Goal: Task Accomplishment & Management: Use online tool/utility

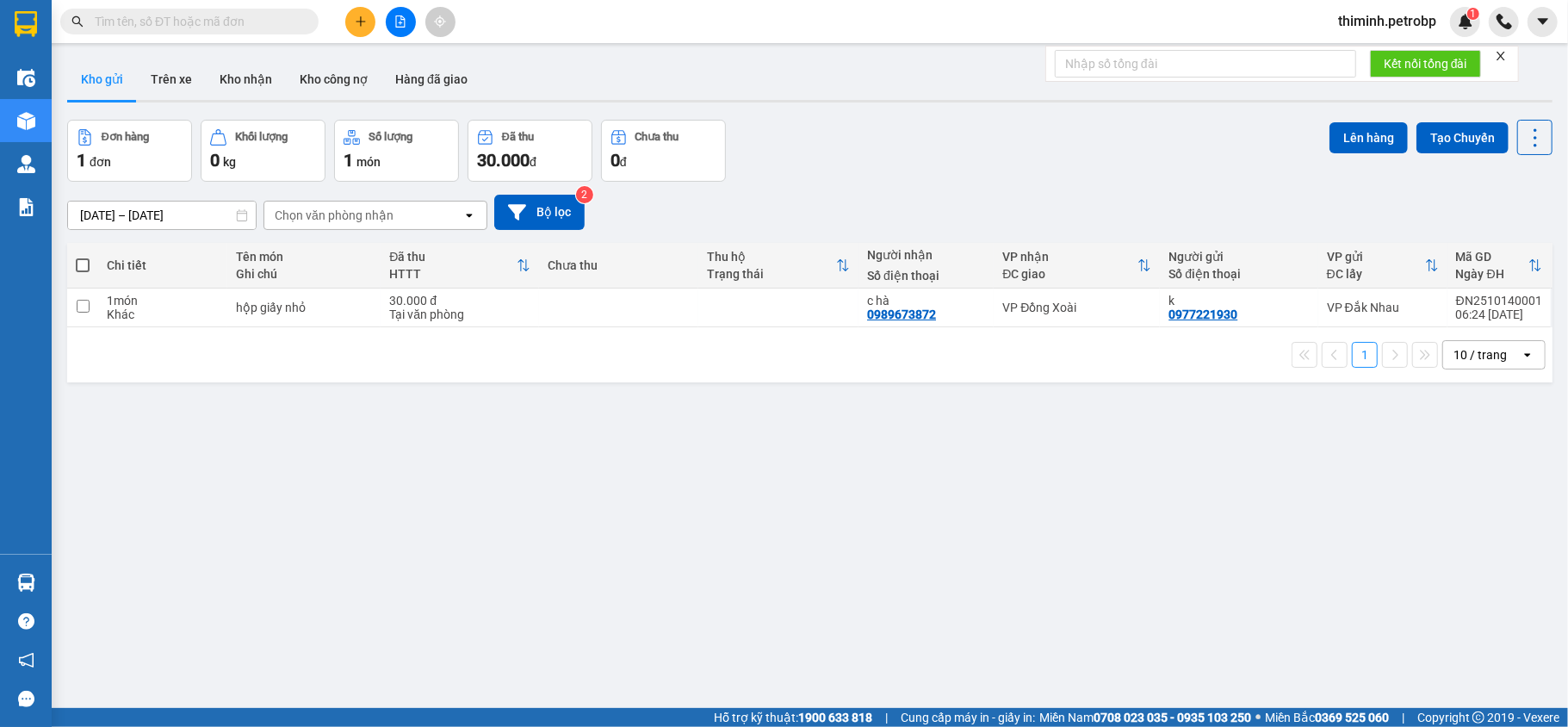
scroll to position [79, 0]
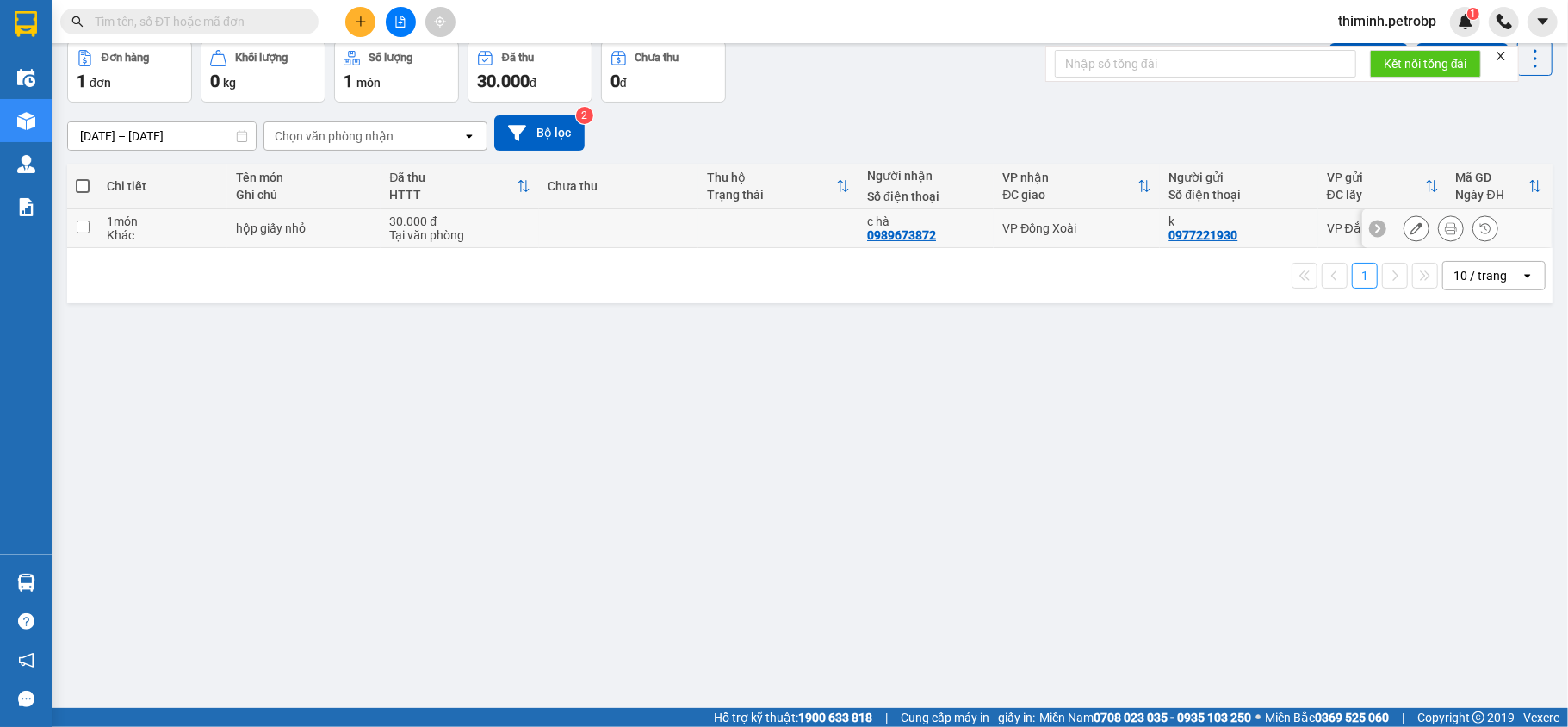
click at [76, 222] on input "checkbox" at bounding box center [83, 226] width 13 height 13
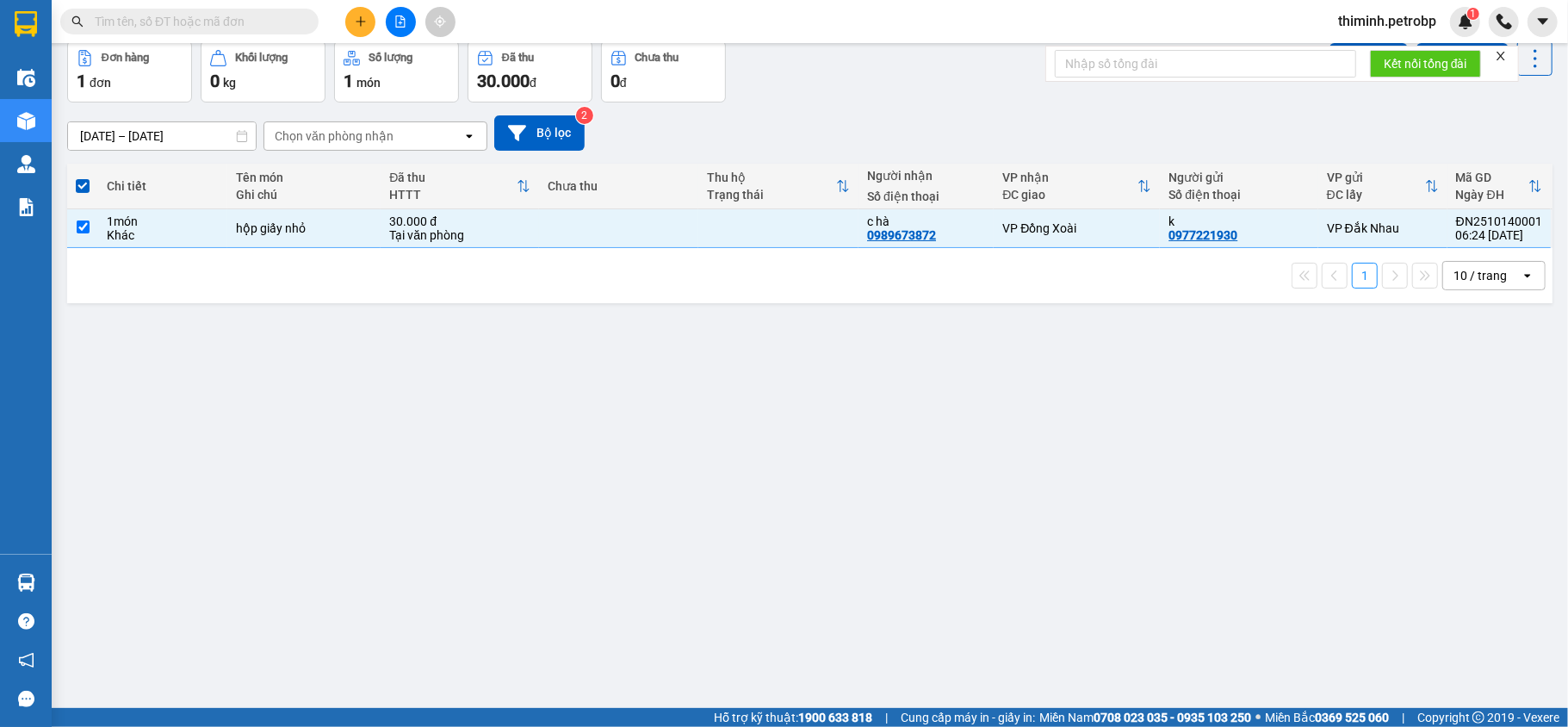
drag, startPoint x: 865, startPoint y: 569, endPoint x: 737, endPoint y: 445, distance: 178.2
click at [737, 445] on div "ver 1.8.147 Kho gửi Trên xe Kho nhận Kho công nợ Hàng đã giao Đơn hàng 1 đơn Kh…" at bounding box center [810, 335] width 1500 height 727
click at [455, 403] on div "ver 1.8.147 Kho gửi Trên xe Kho nhận Kho công nợ Hàng đã giao Đơn hàng 1 đơn Kh…" at bounding box center [810, 335] width 1500 height 727
click at [84, 231] on input "checkbox" at bounding box center [83, 226] width 13 height 13
checkbox input "false"
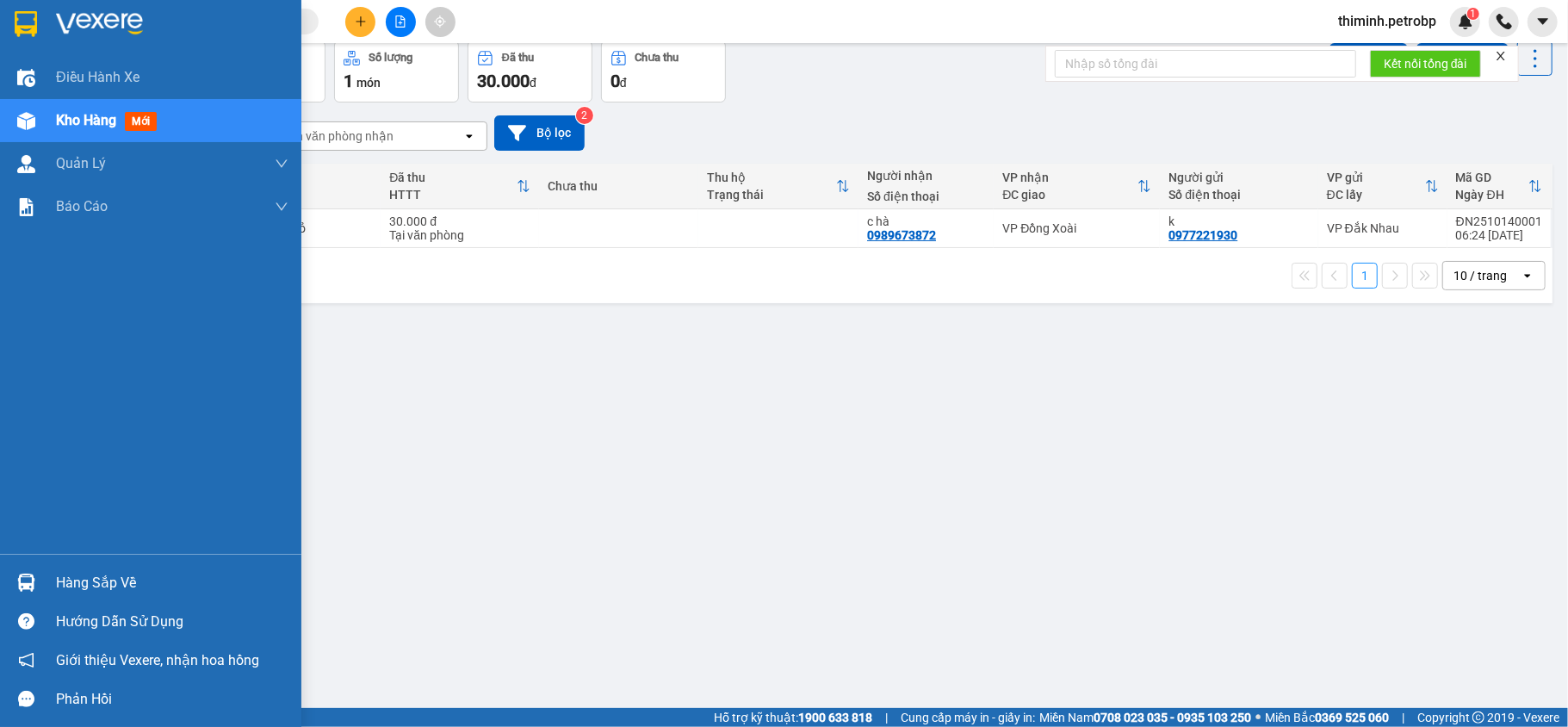
click at [32, 581] on img at bounding box center [26, 582] width 18 height 18
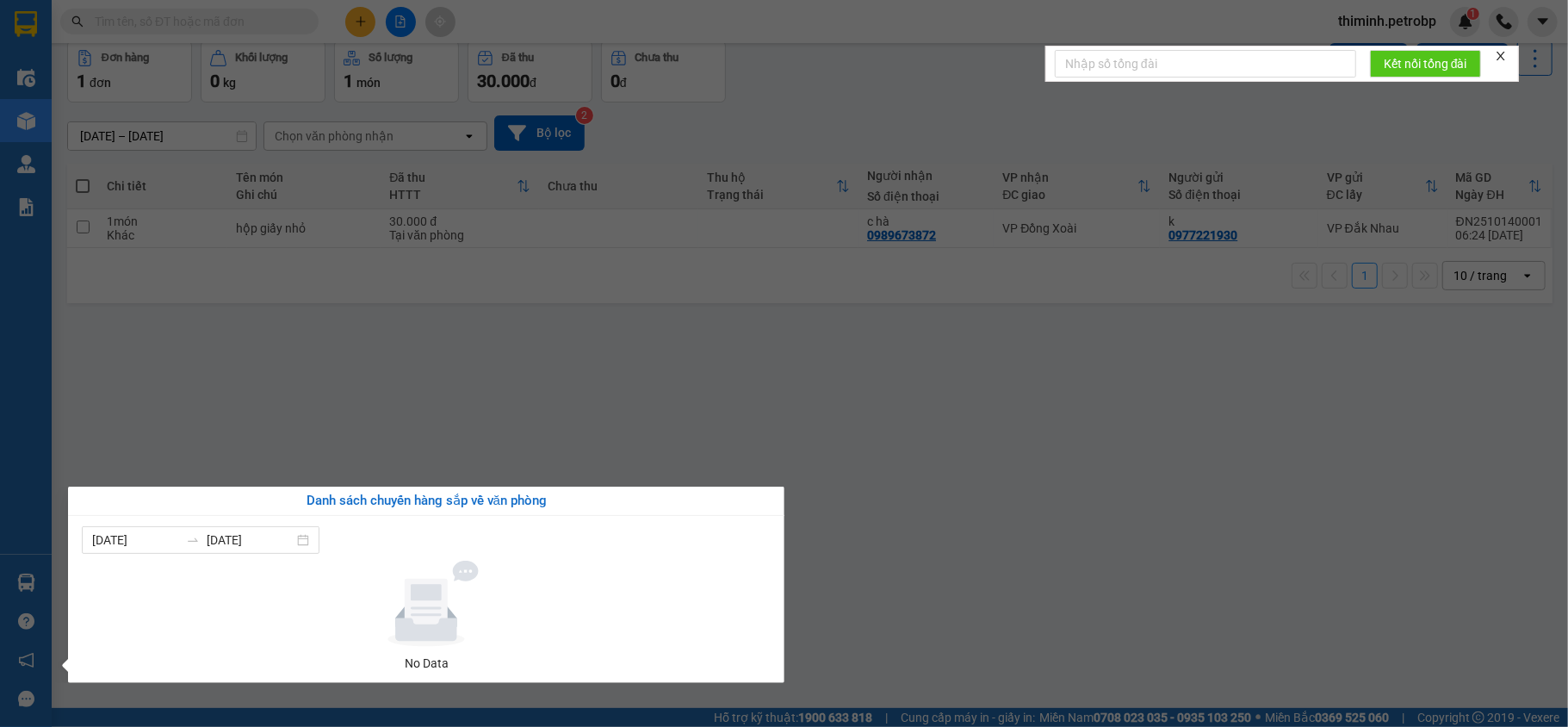
click at [908, 545] on section "Kết quả tìm kiếm ( 0 ) Bộ lọc No Data thiminh.petrobp 1 Điều hành xe Kho hàng m…" at bounding box center [784, 363] width 1568 height 727
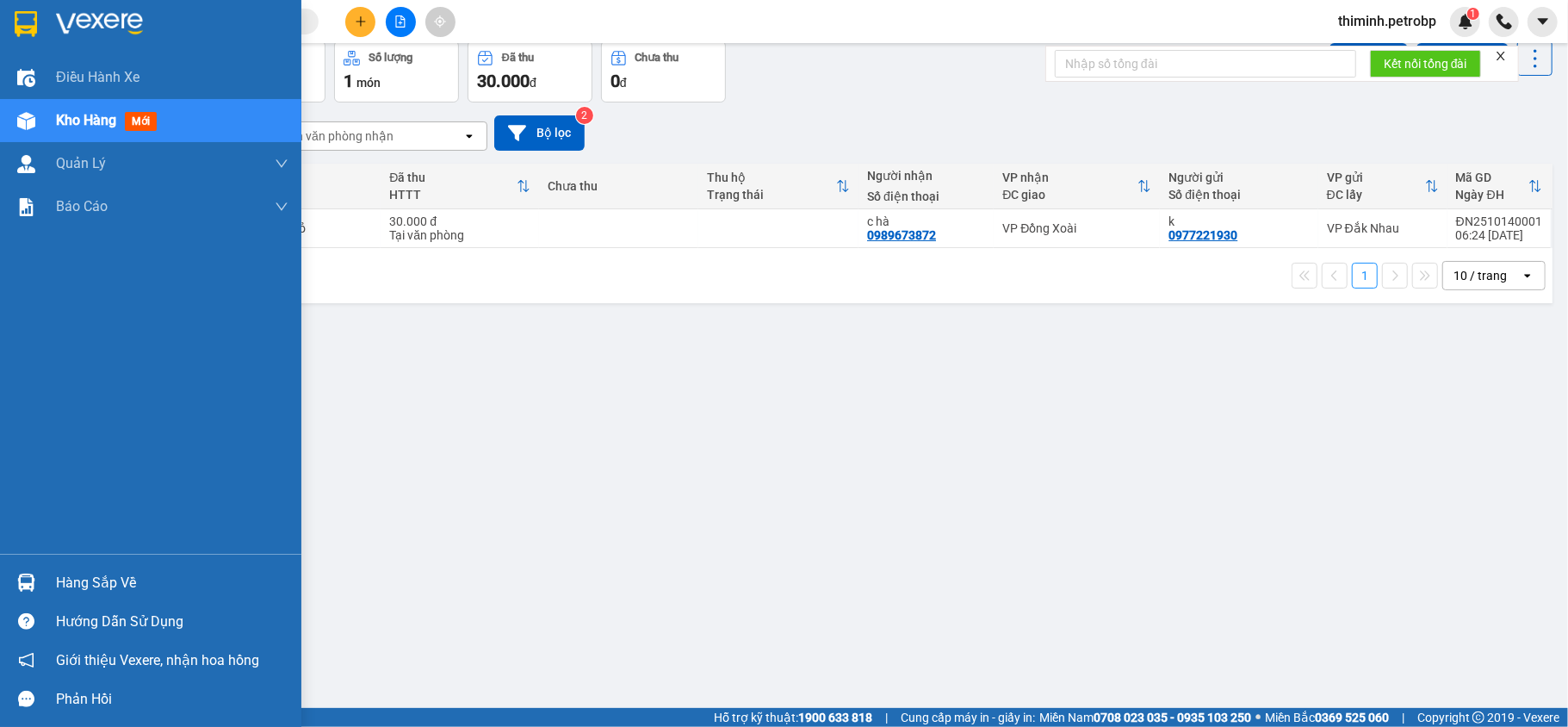
click at [26, 587] on img at bounding box center [26, 582] width 18 height 18
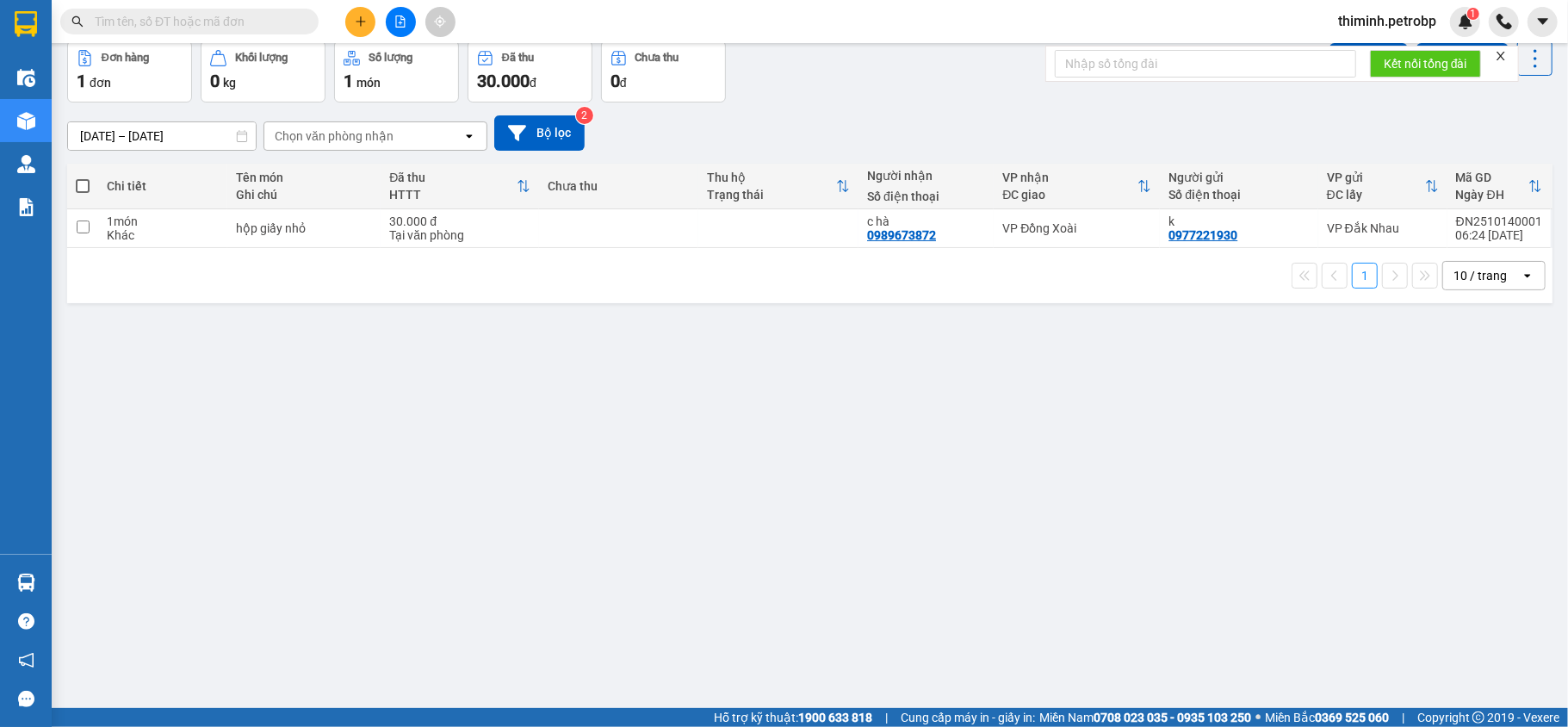
drag, startPoint x: 917, startPoint y: 520, endPoint x: 200, endPoint y: 413, distance: 724.9
click at [801, 487] on section "Kết quả tìm kiếm ( 0 ) Bộ lọc No Data thiminh.petrobp 1 Điều hành xe Kho hàng m…" at bounding box center [784, 363] width 1568 height 727
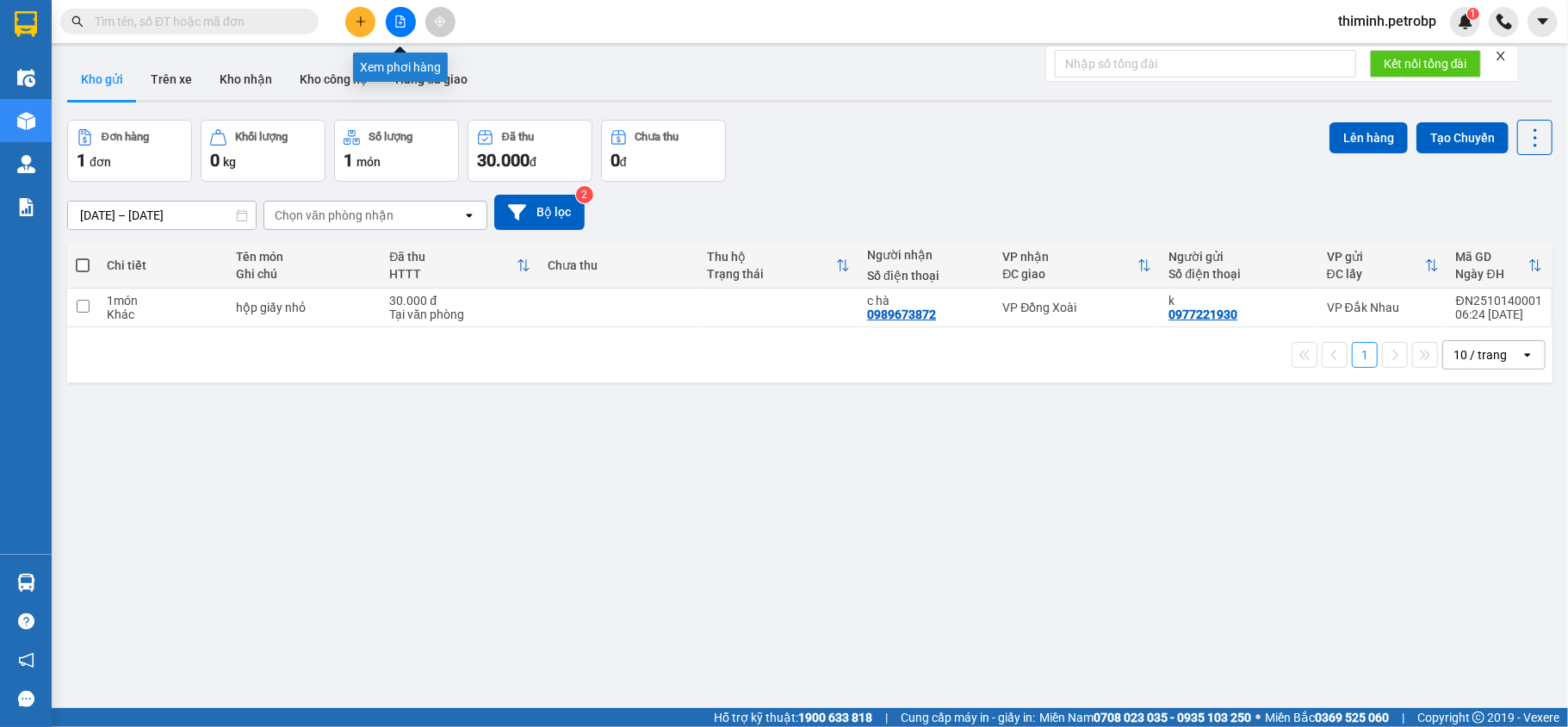
click at [401, 19] on icon "file-add" at bounding box center [400, 21] width 12 height 12
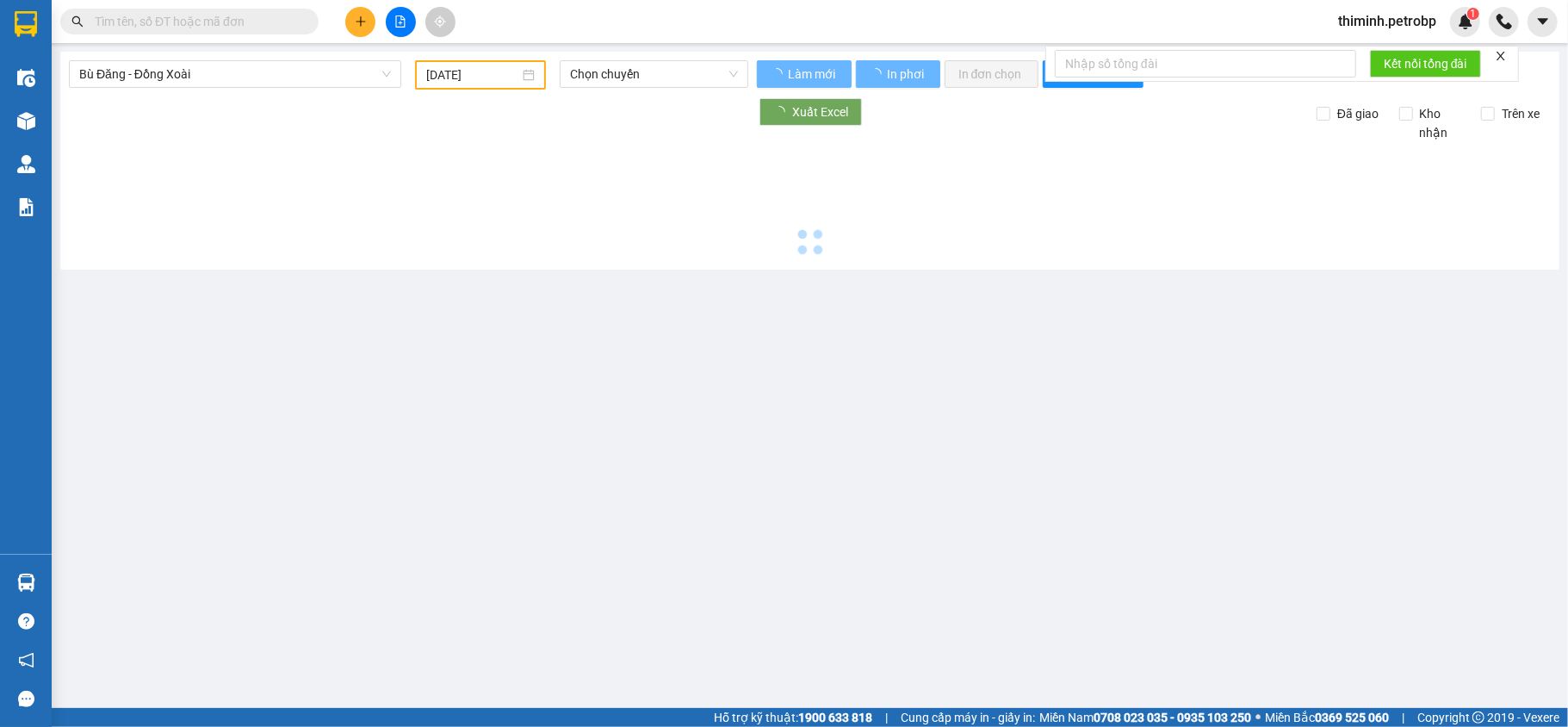
type input "[DATE]"
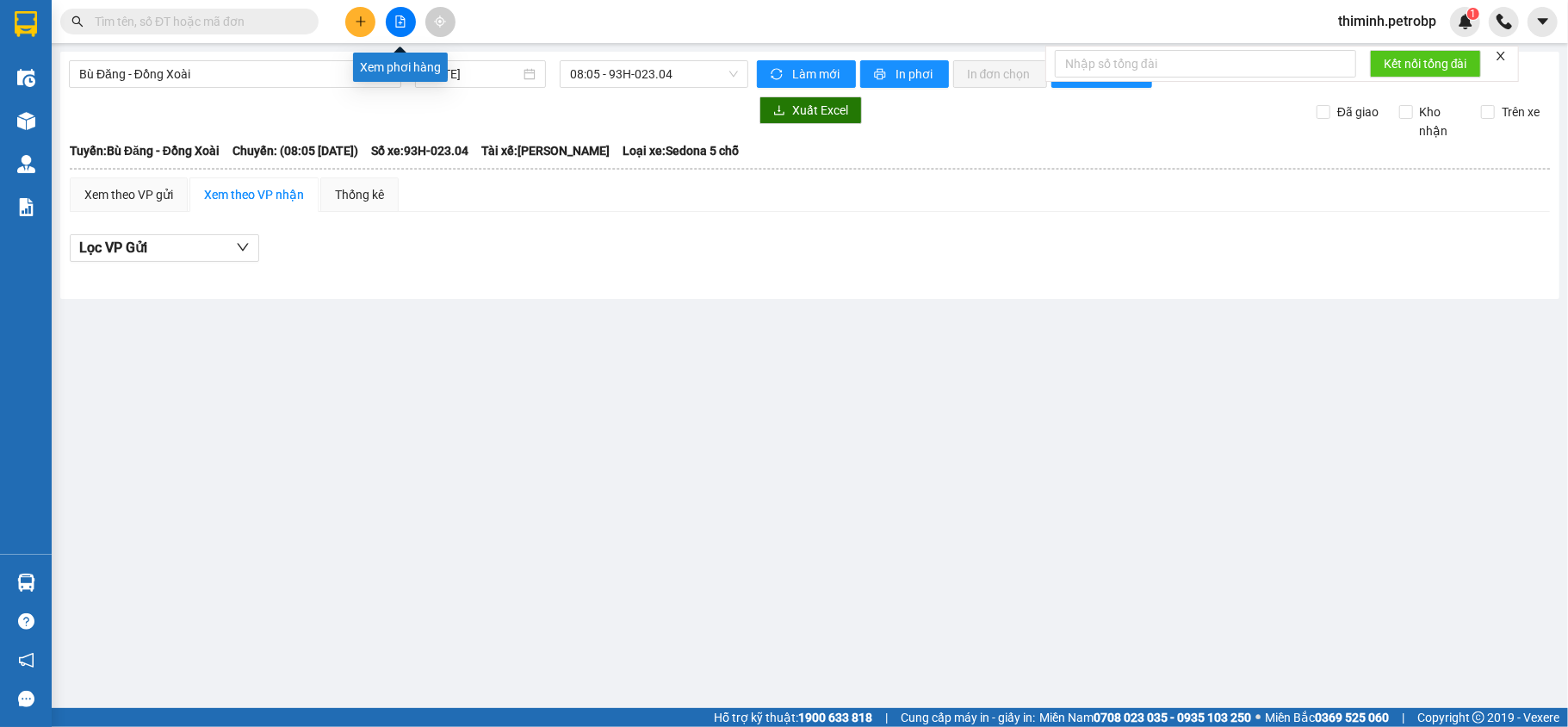
click at [397, 30] on button at bounding box center [401, 22] width 31 height 31
click at [617, 79] on span "08:05 - 93H-023.04" at bounding box center [653, 74] width 168 height 26
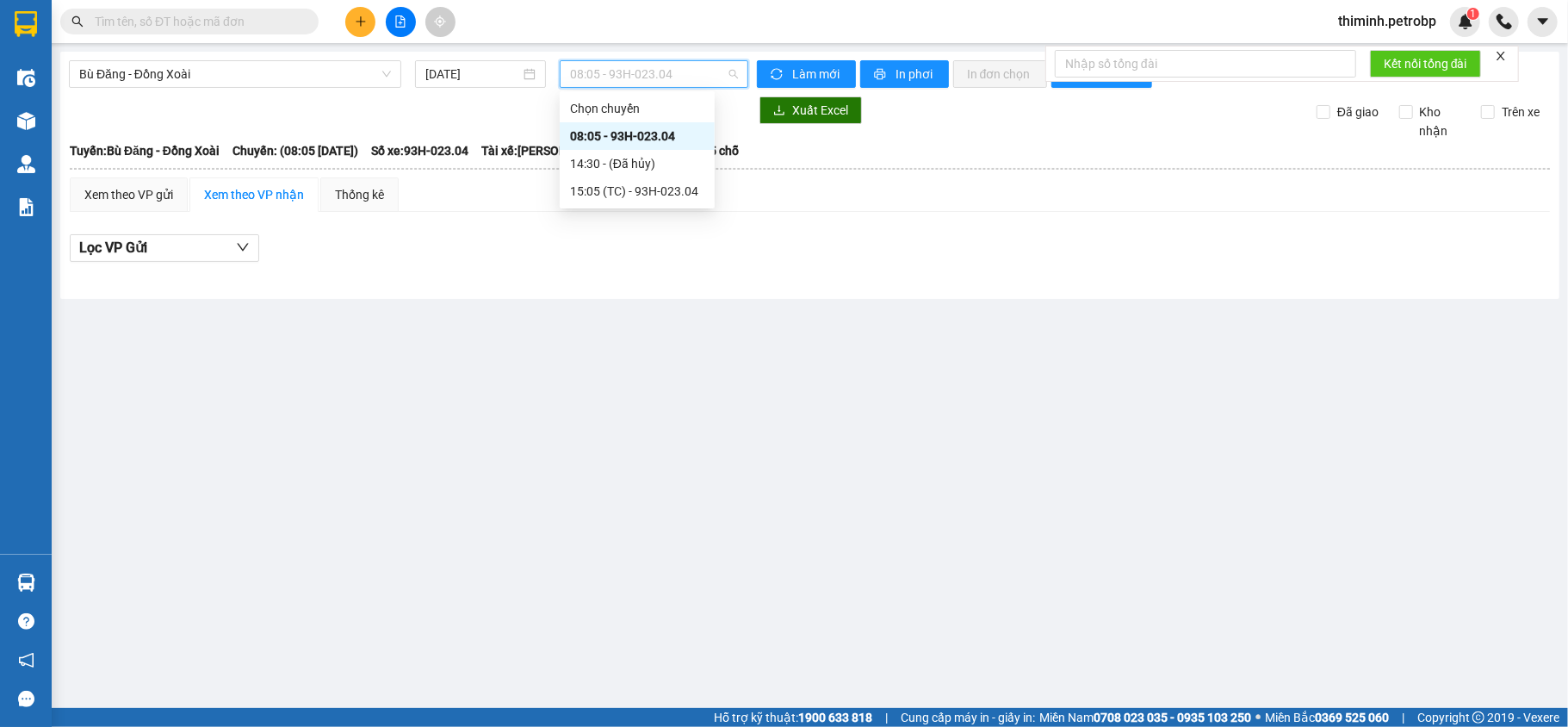
click at [608, 132] on div "08:05 - 93H-023.04" at bounding box center [637, 136] width 135 height 19
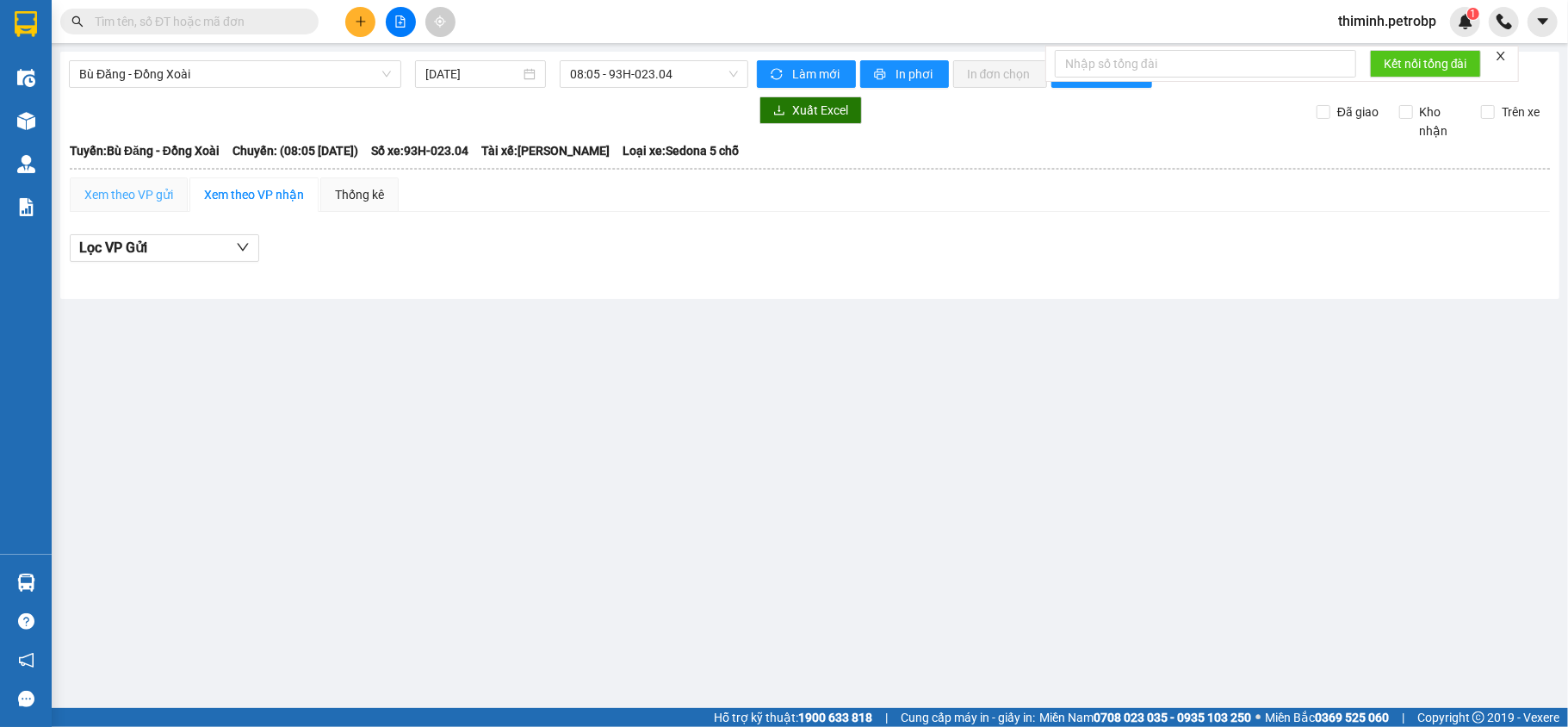
click at [179, 199] on div "Xem theo VP gửi" at bounding box center [128, 194] width 118 height 34
click at [625, 76] on span "08:05 - 93H-023.04" at bounding box center [653, 74] width 168 height 26
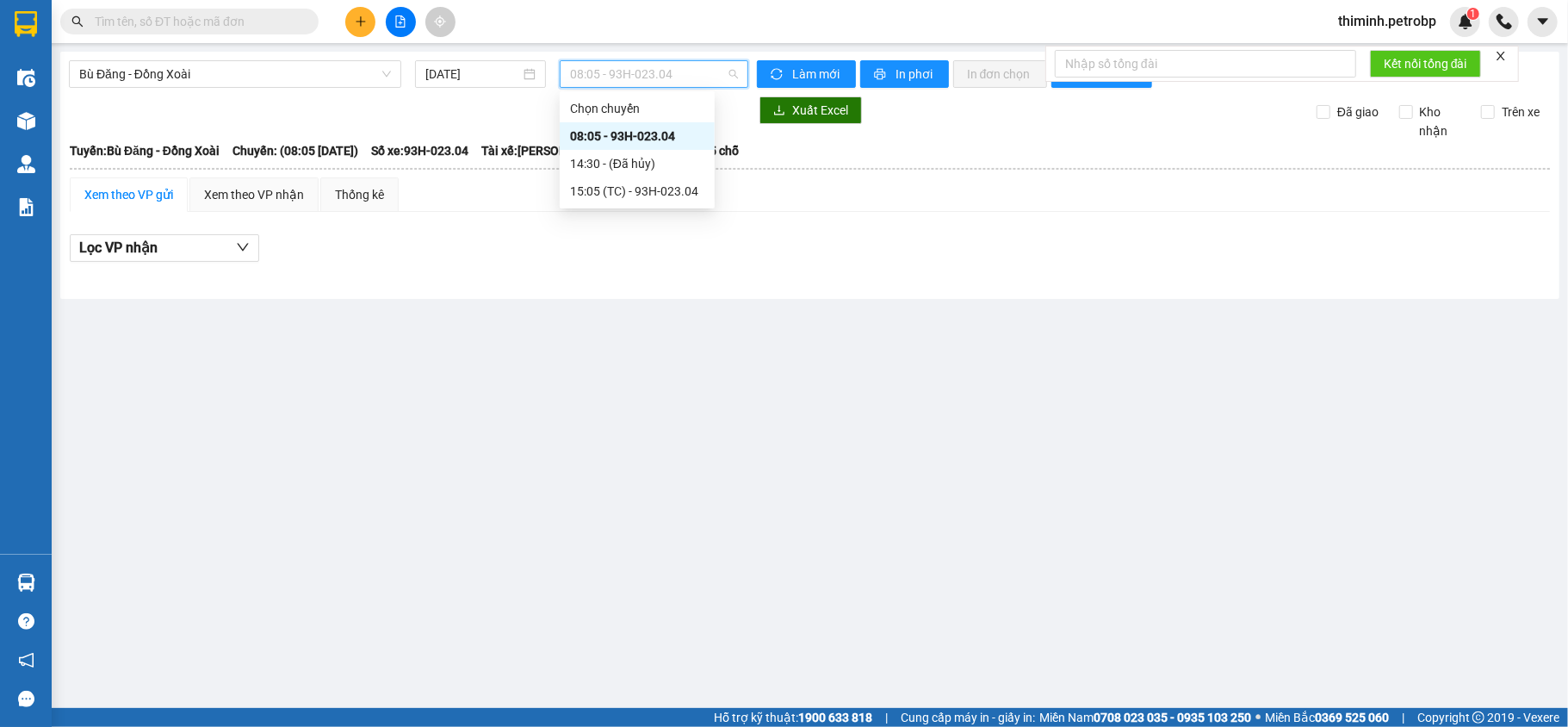
click at [625, 137] on div "08:05 - 93H-023.04" at bounding box center [637, 136] width 135 height 19
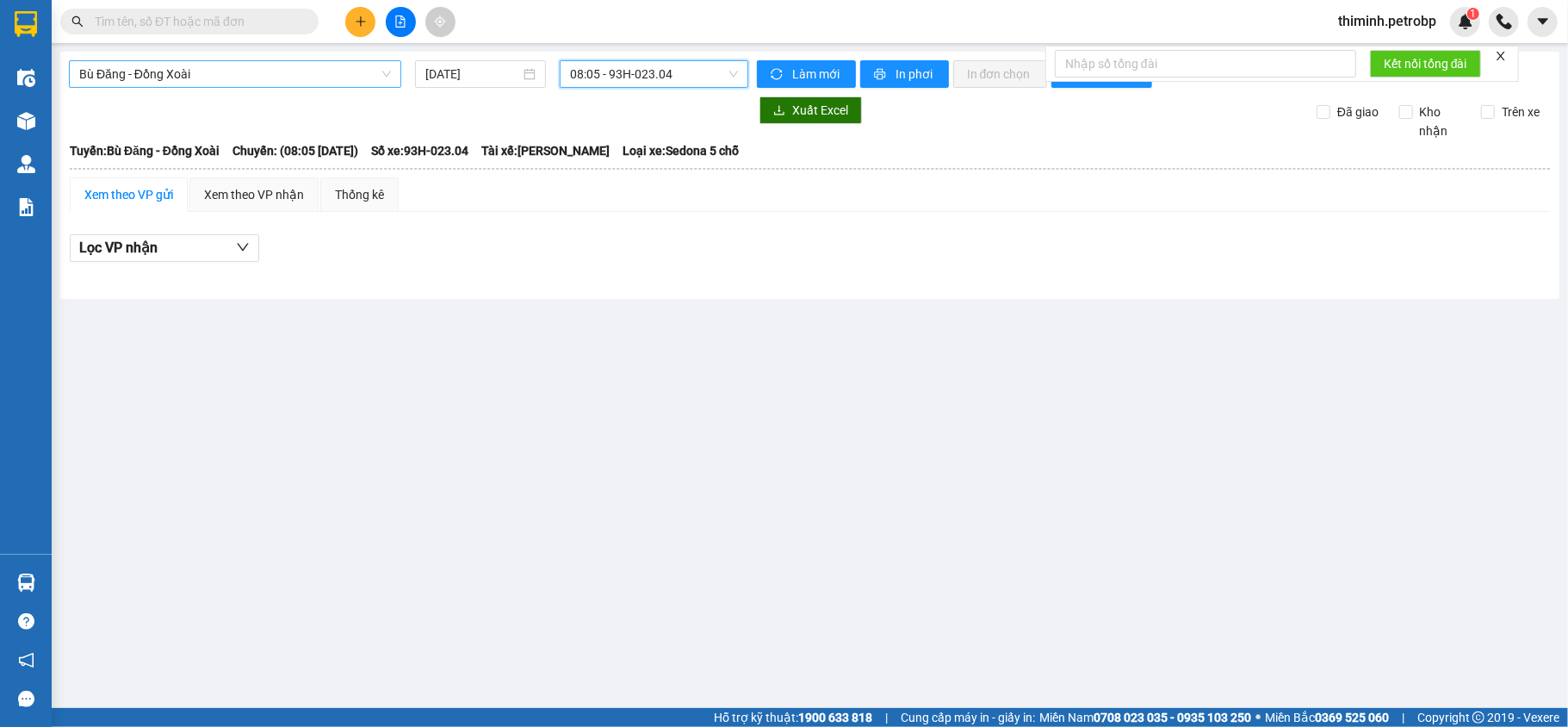
click at [307, 64] on span "Bù Đăng - Đồng Xoài" at bounding box center [235, 74] width 312 height 26
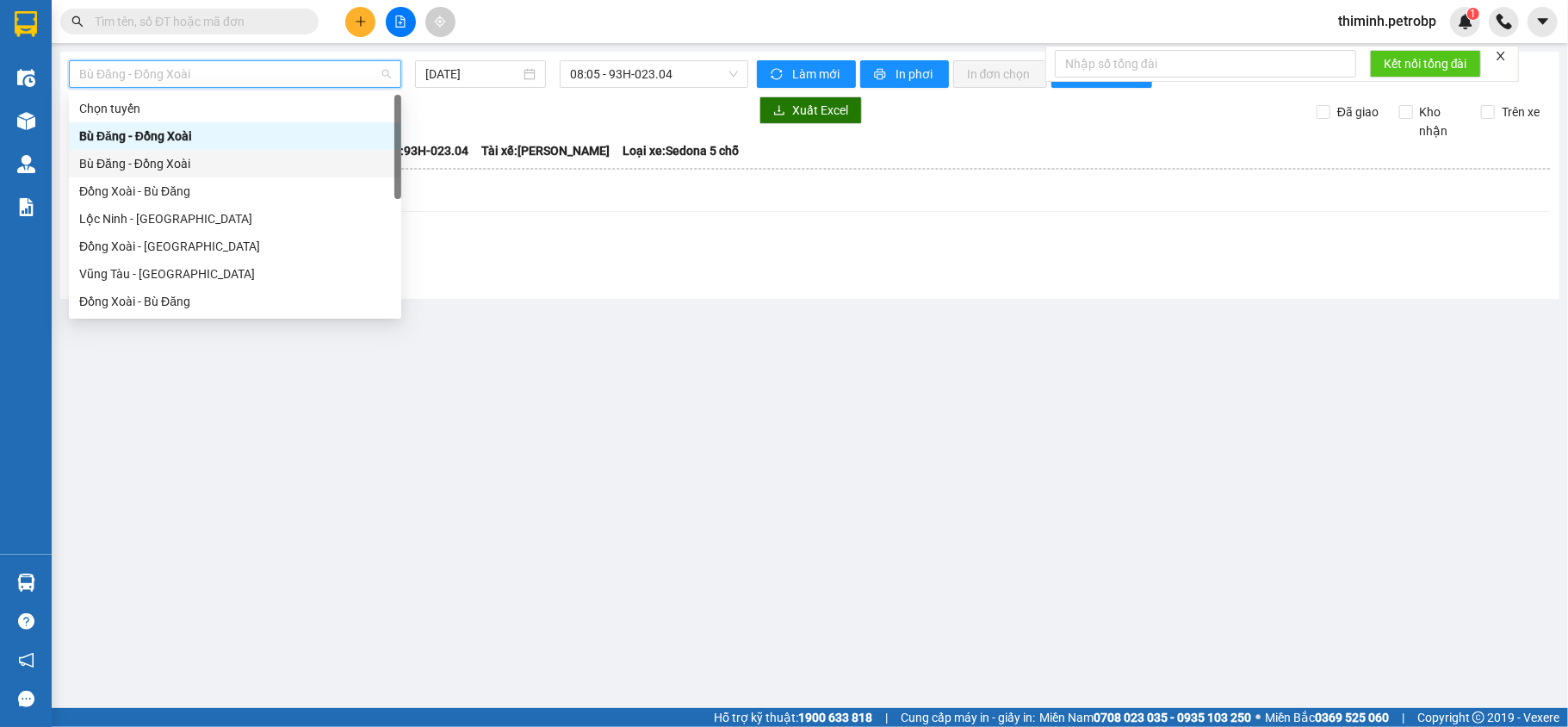
click at [225, 170] on div "Bù Đăng - Đồng Xoài" at bounding box center [235, 164] width 312 height 19
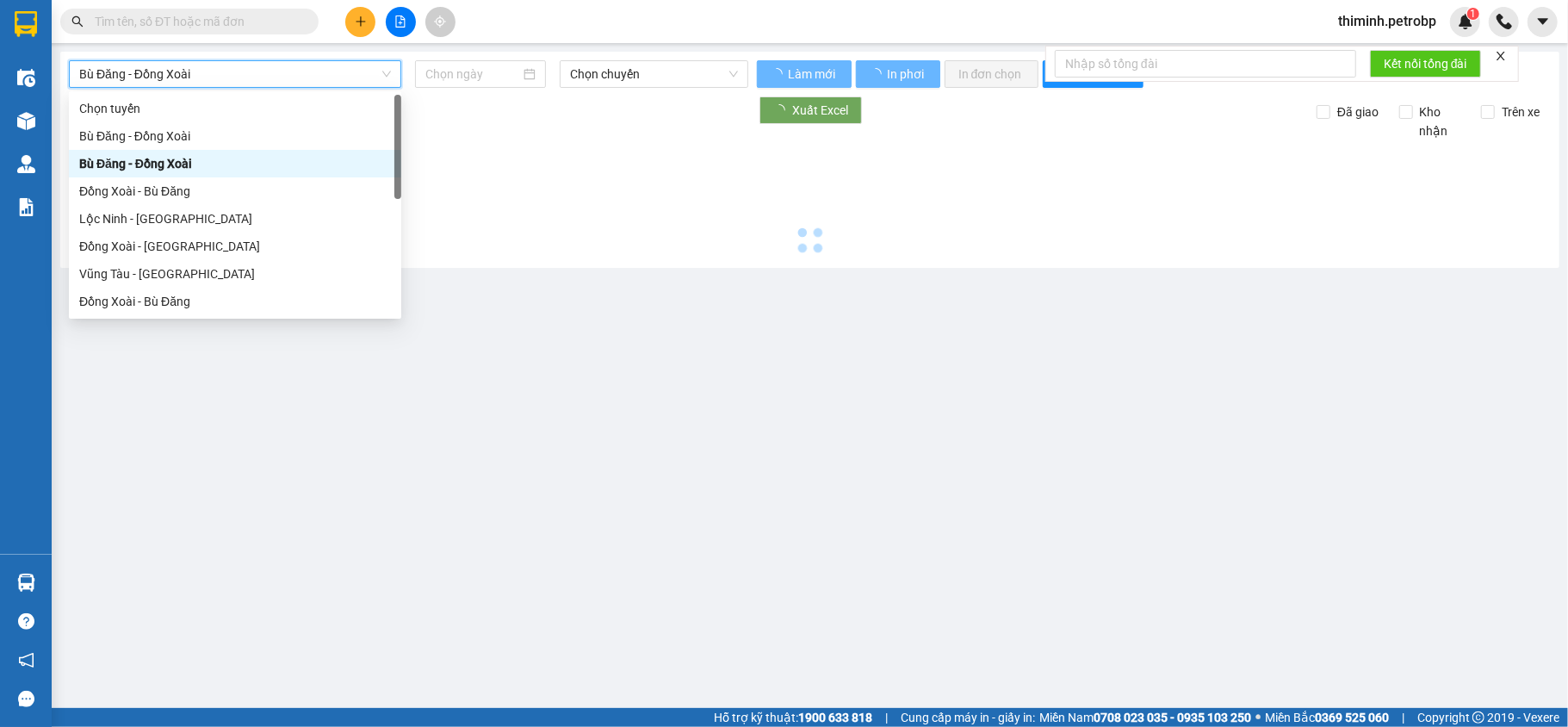
type input "[DATE]"
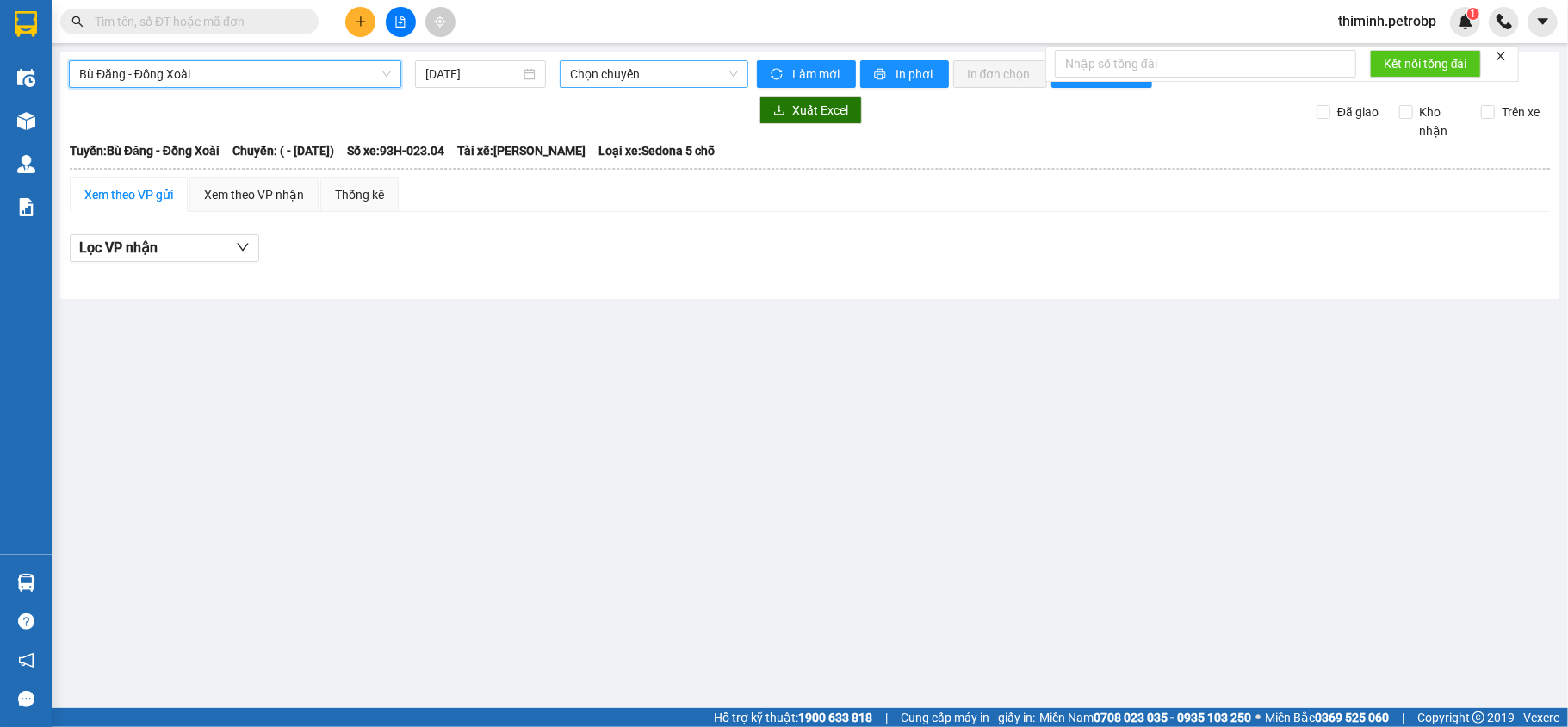
click at [590, 73] on span "Chọn chuyến" at bounding box center [653, 74] width 168 height 26
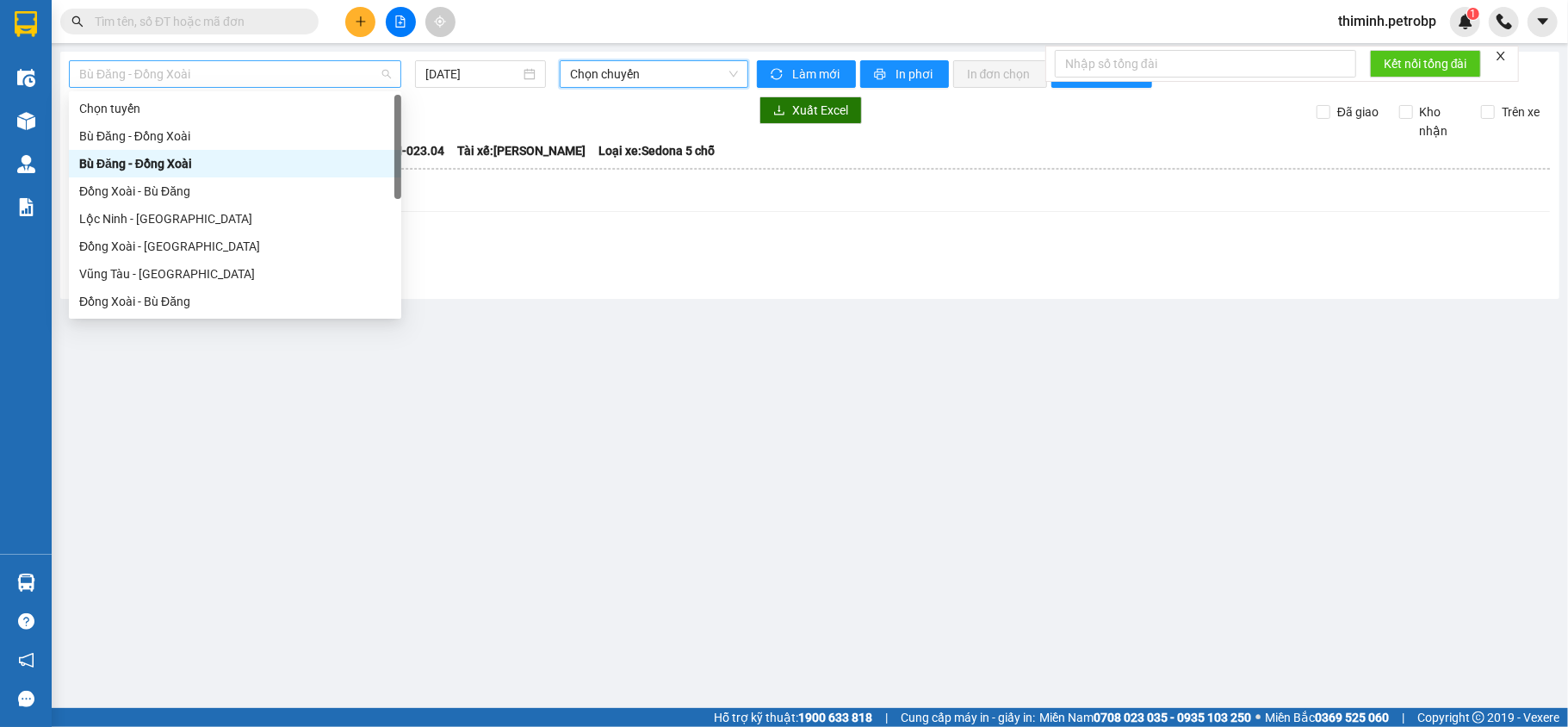
click at [201, 73] on span "Bù Đăng - Đồng Xoài" at bounding box center [235, 74] width 312 height 26
drag, startPoint x: 146, startPoint y: 139, endPoint x: 303, endPoint y: 112, distance: 159.3
click at [146, 138] on div "Bù Đăng - Đồng Xoài" at bounding box center [235, 136] width 312 height 19
type input "[DATE]"
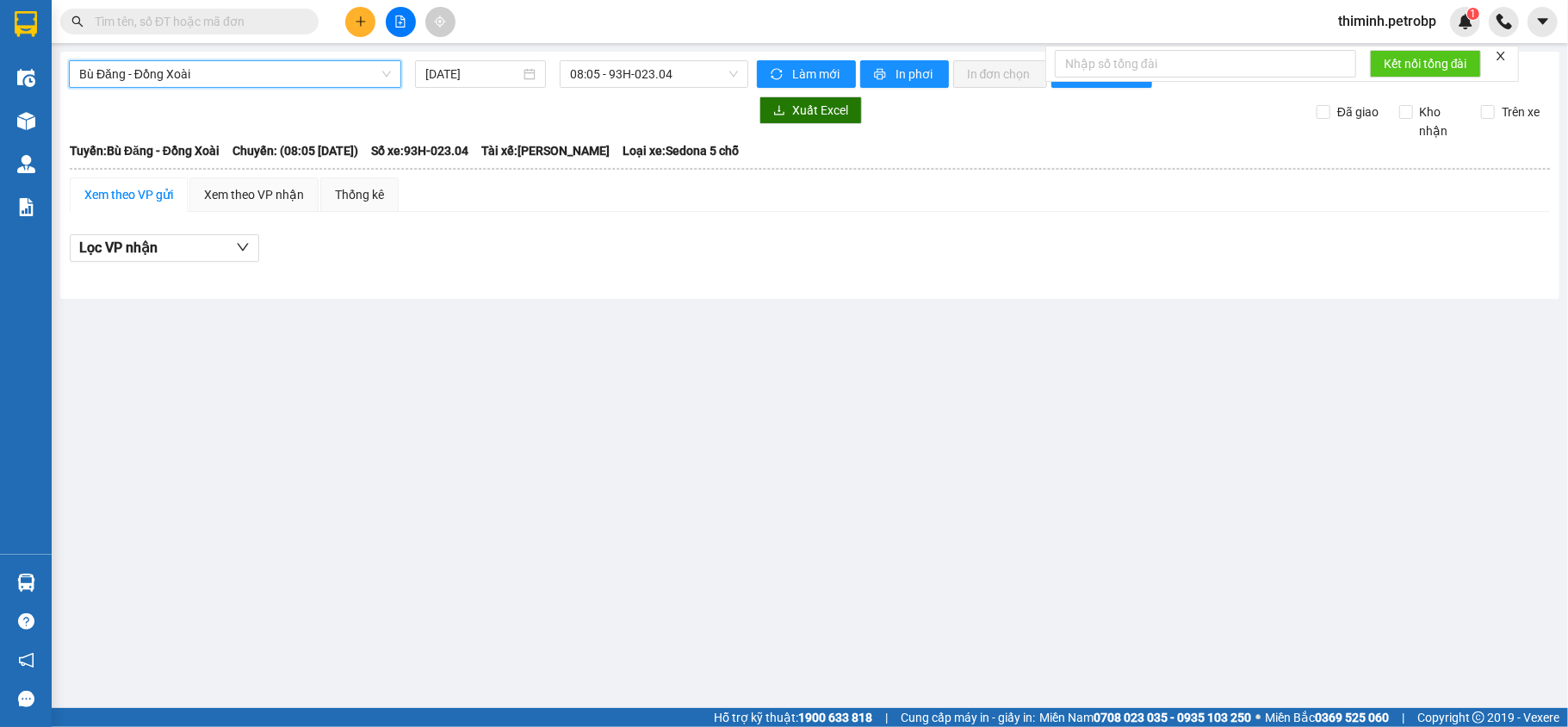
click at [634, 90] on div "Bù Đăng - Đồng Xoài Bù Đăng - [GEOGRAPHIC_DATA] [DATE] 08:05 - 93H-023.04 Làm m…" at bounding box center [810, 175] width 1500 height 247
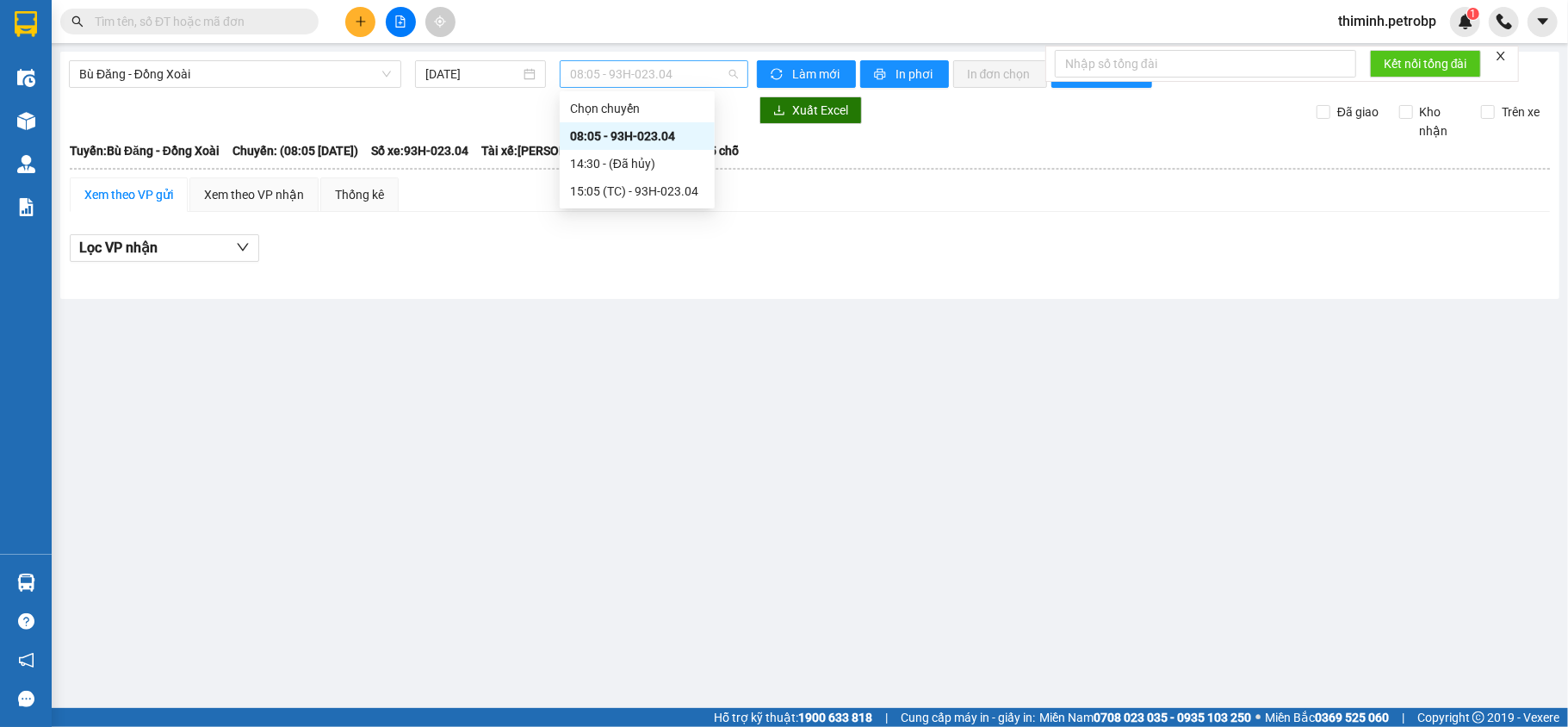
click at [611, 77] on span "08:05 - 93H-023.04" at bounding box center [653, 74] width 168 height 26
click at [594, 131] on div "08:05 - 93H-023.04" at bounding box center [637, 136] width 135 height 19
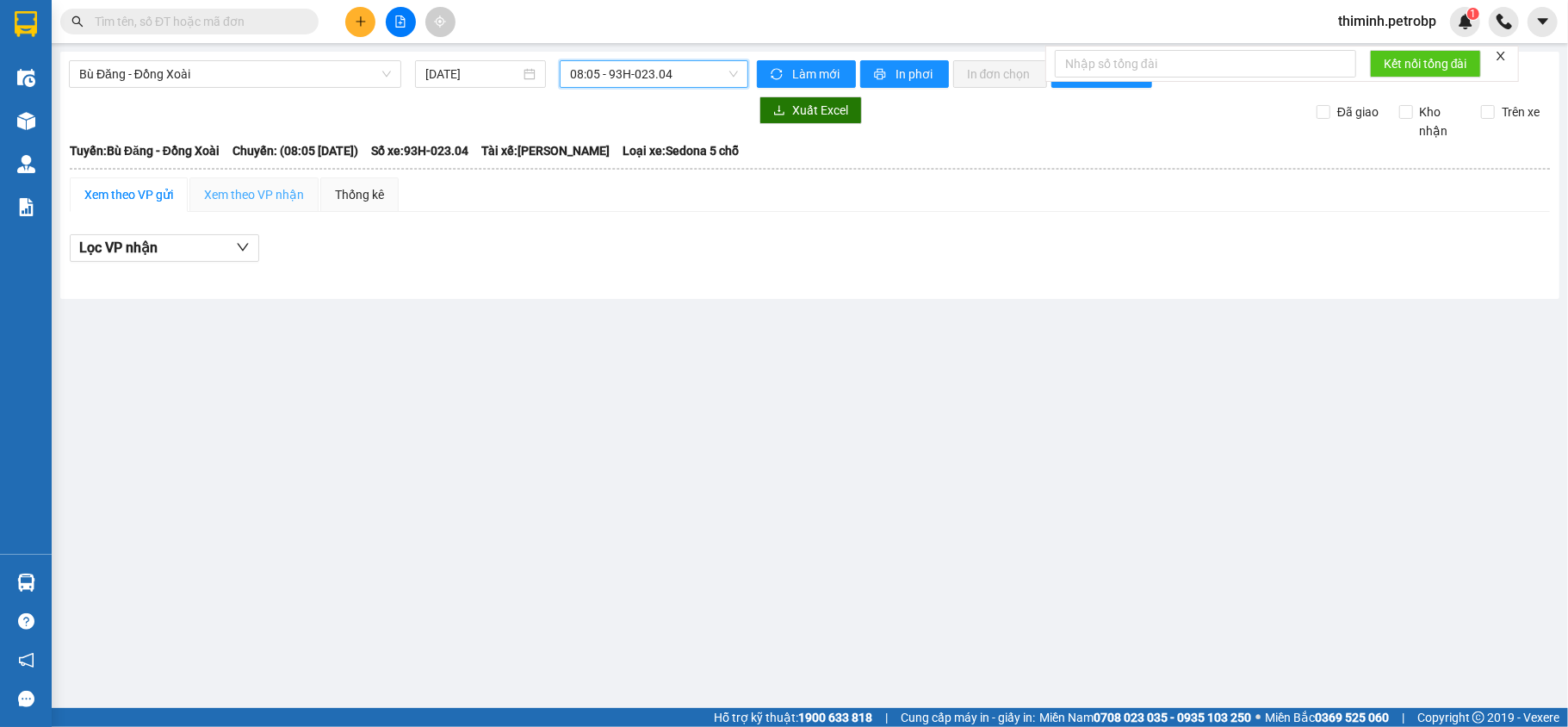
click at [267, 207] on div "Xem theo VP nhận" at bounding box center [254, 194] width 129 height 34
click at [356, 199] on div "Thống kê" at bounding box center [359, 194] width 49 height 19
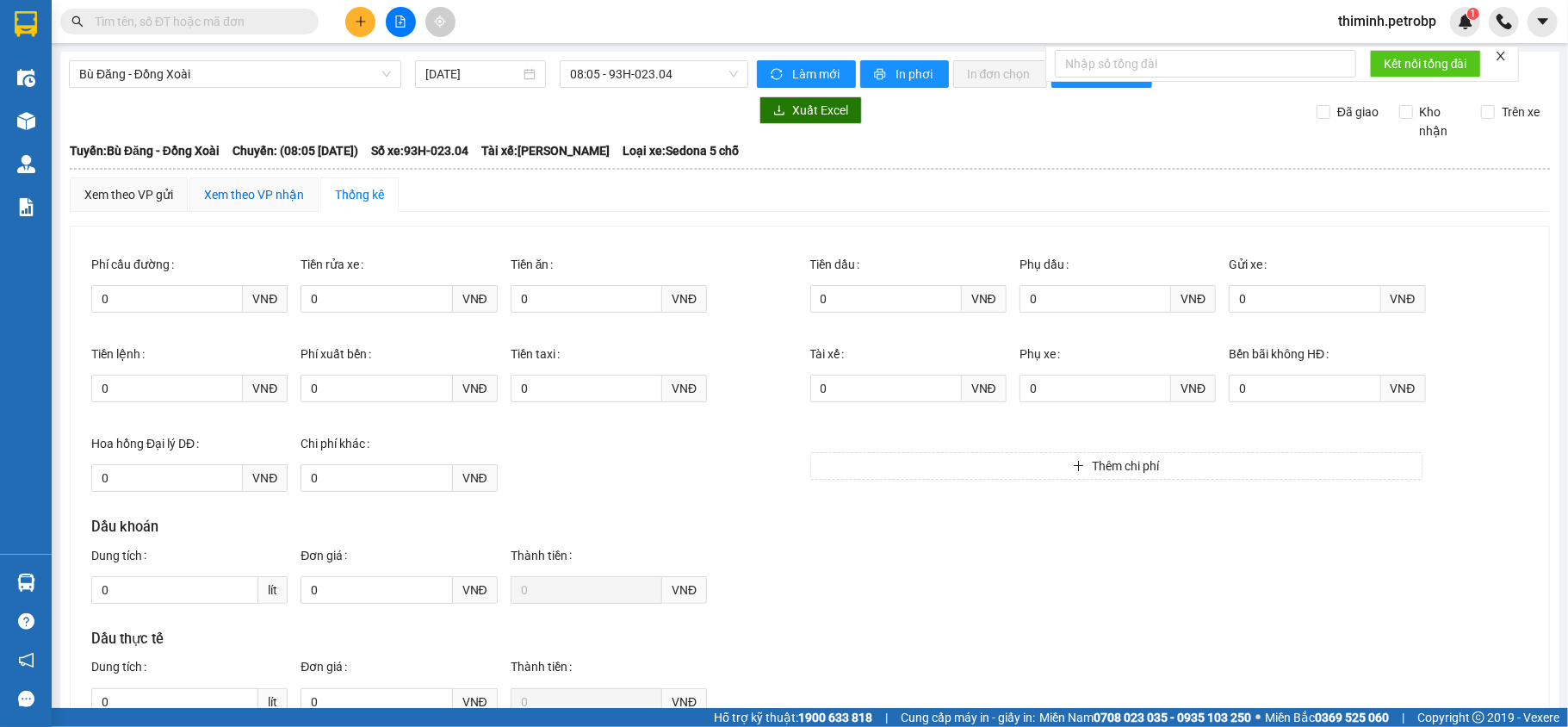
click at [269, 197] on div "Xem theo VP nhận" at bounding box center [253, 194] width 100 height 19
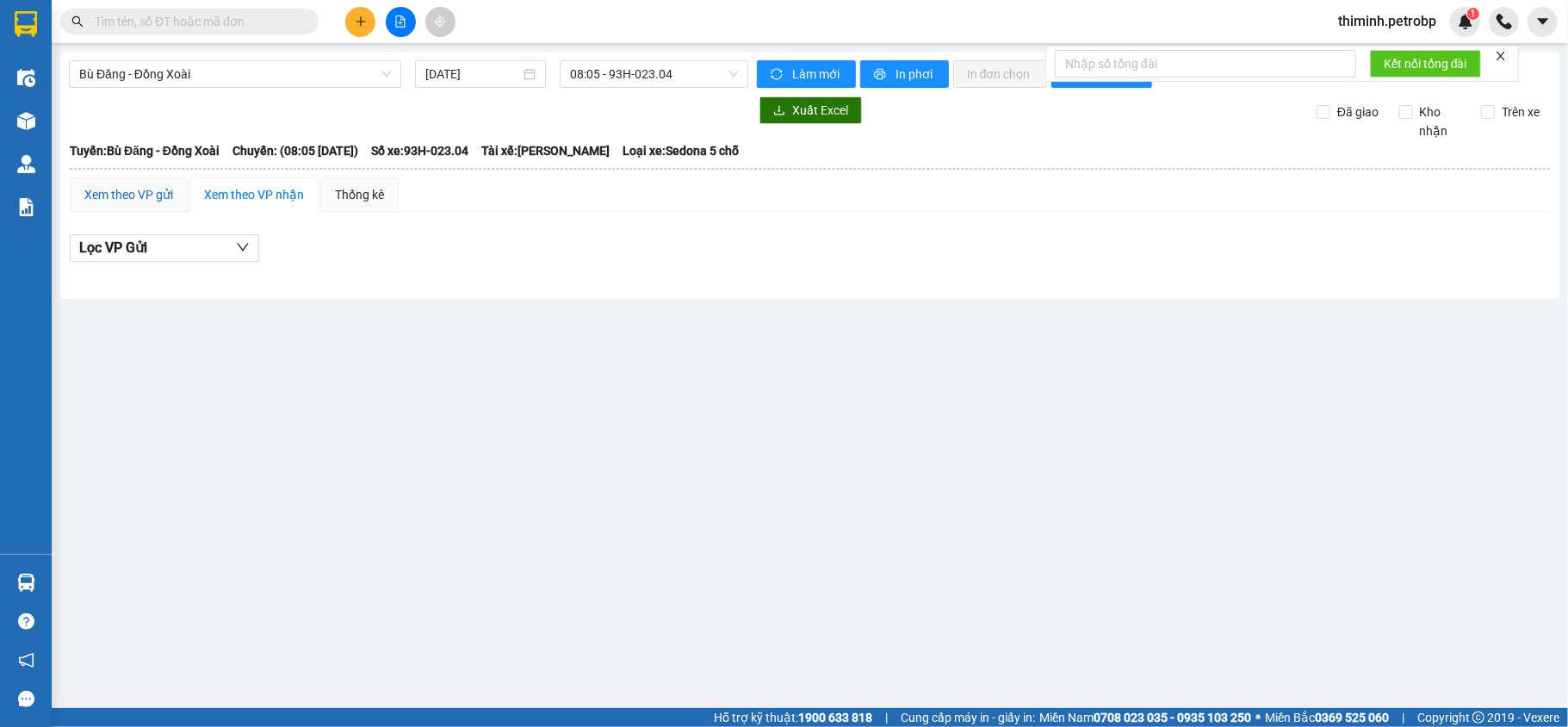
click at [148, 198] on div "Xem theo VP gửi" at bounding box center [128, 194] width 89 height 19
click at [329, 184] on div "Thống kê" at bounding box center [359, 194] width 78 height 34
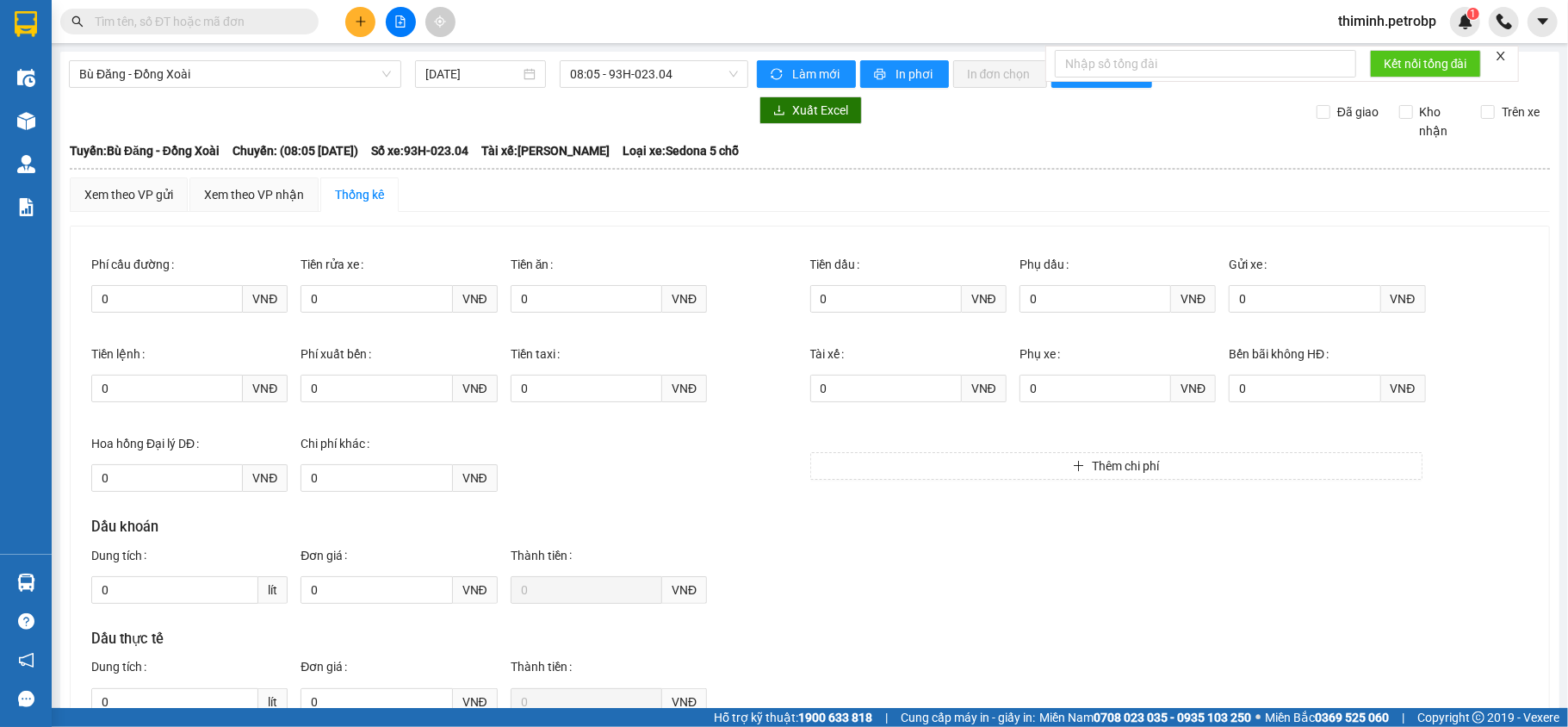
click at [1502, 55] on icon "close" at bounding box center [1501, 56] width 12 height 12
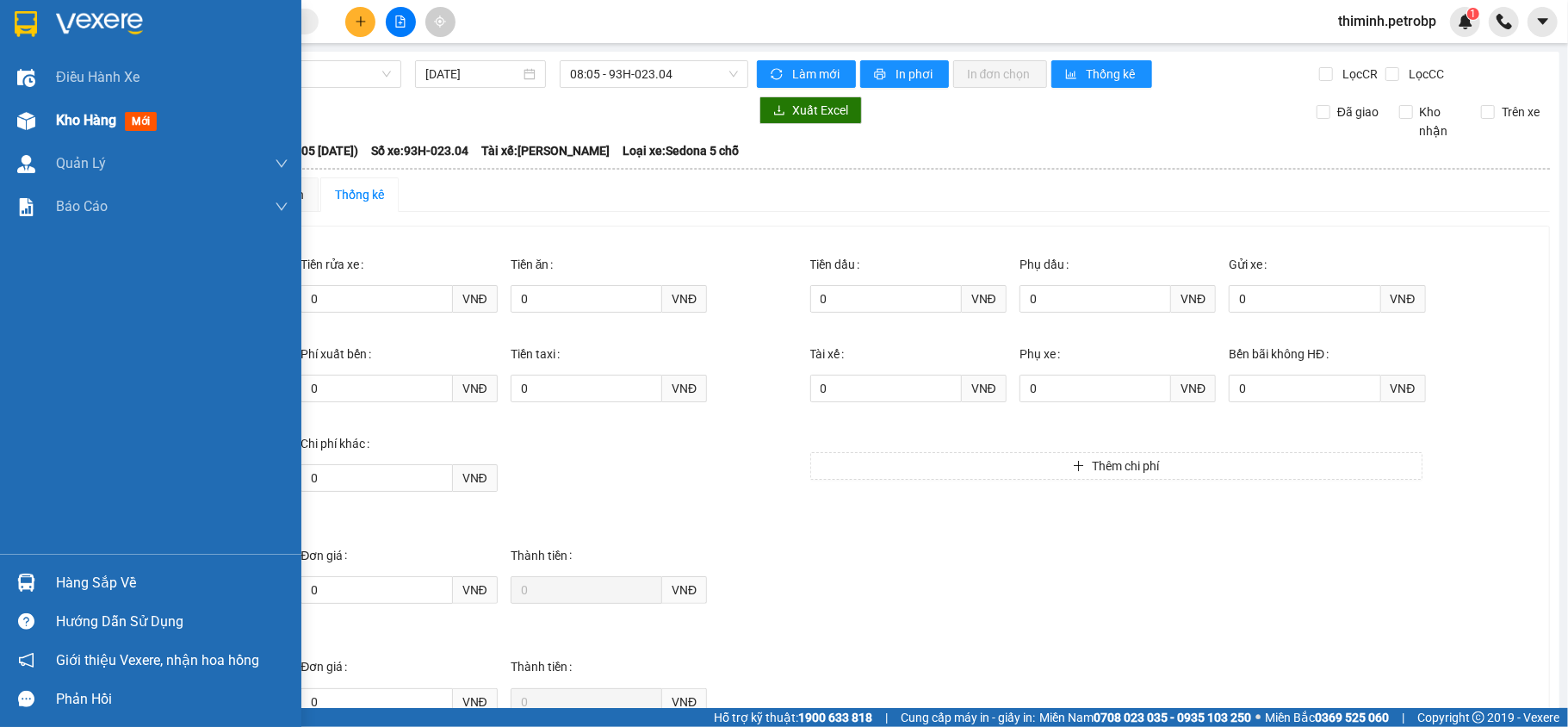
click at [2, 105] on div "Kho hàng mới" at bounding box center [150, 120] width 301 height 43
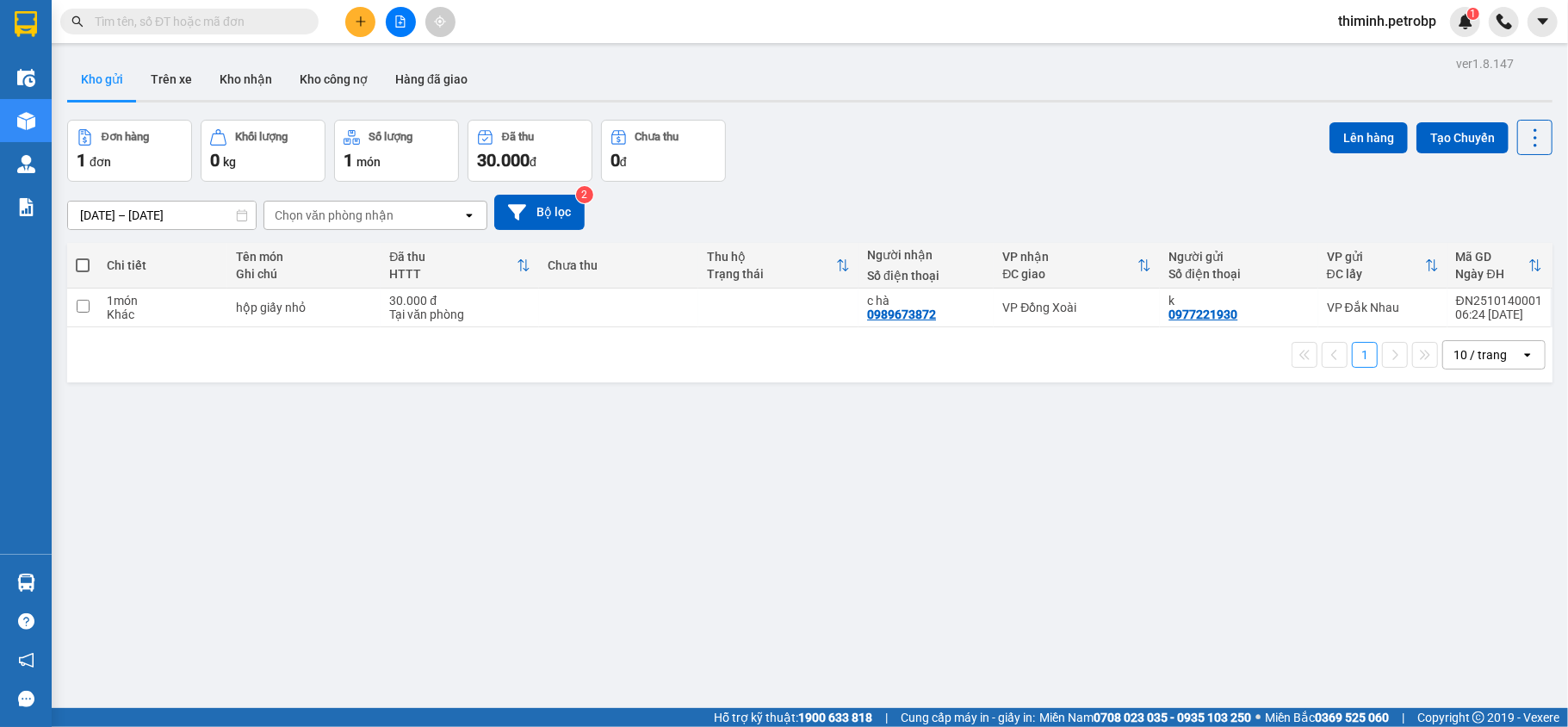
click at [83, 265] on span at bounding box center [82, 265] width 13 height 13
click at [83, 257] on input "checkbox" at bounding box center [83, 257] width 0 height 0
checkbox input "true"
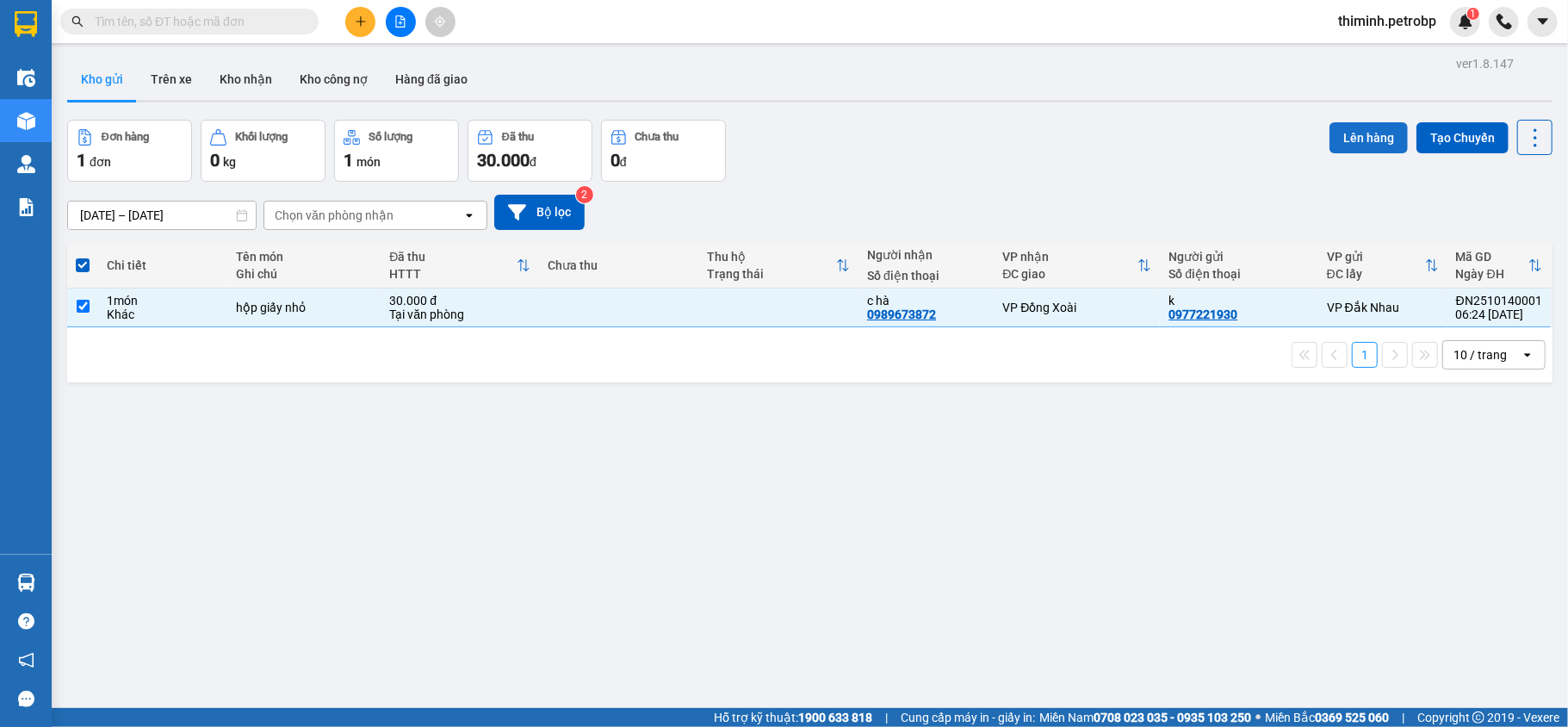
click at [1335, 148] on button "Lên hàng" at bounding box center [1369, 137] width 78 height 31
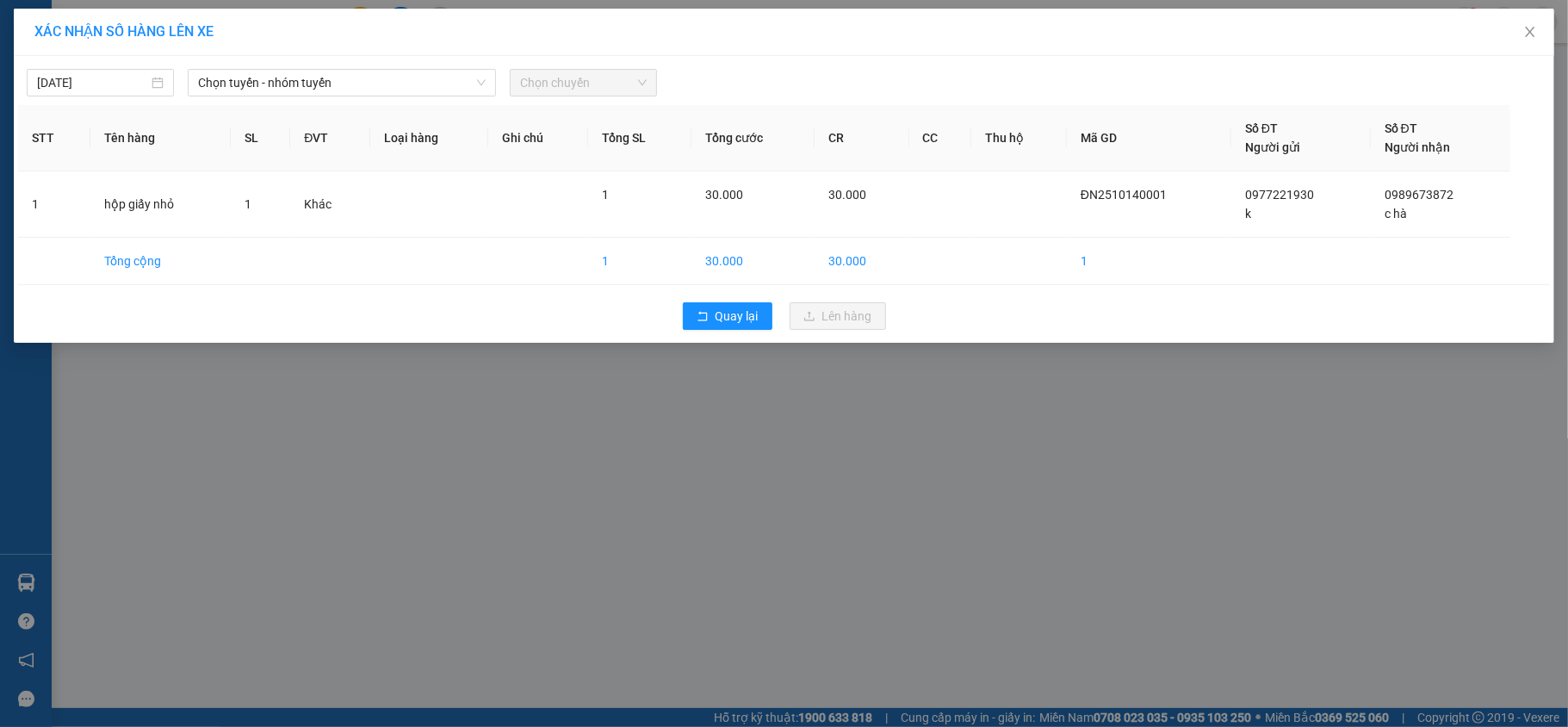
click at [596, 84] on span "Chọn chuyến" at bounding box center [583, 83] width 127 height 26
click at [257, 84] on span "Chọn tuyến - nhóm tuyến" at bounding box center [341, 83] width 288 height 26
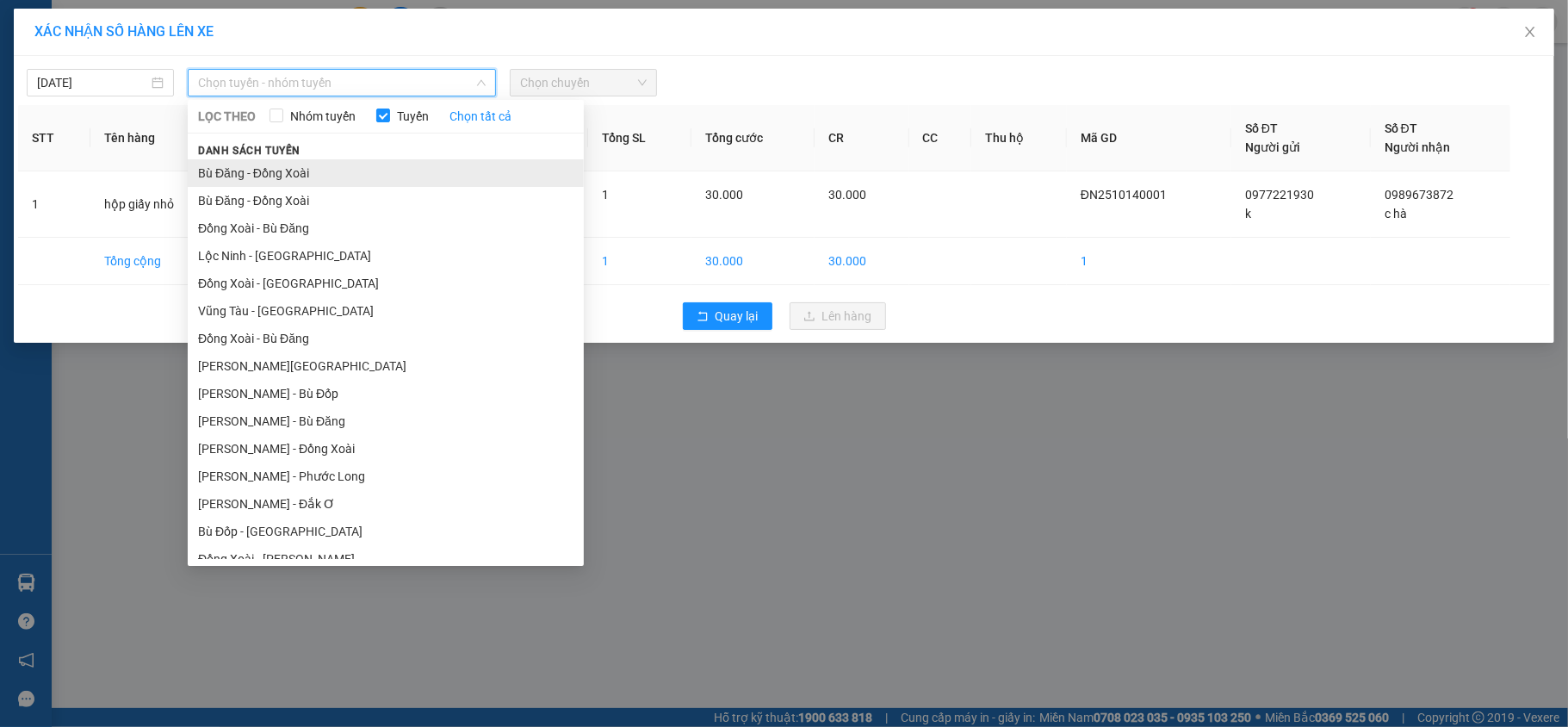
click at [263, 159] on li "Bù Đăng - Đồng Xoài" at bounding box center [385, 173] width 396 height 28
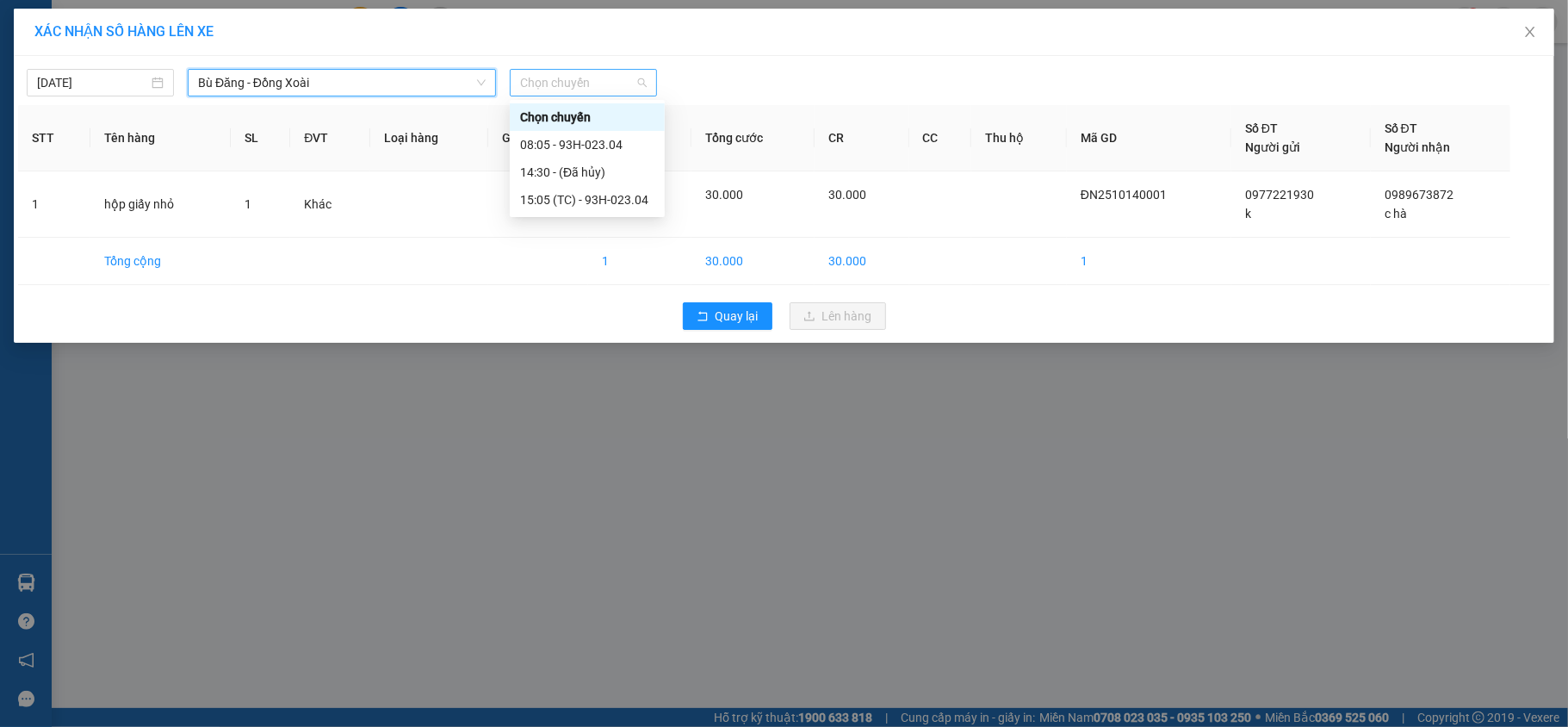
click at [620, 87] on span "Chọn chuyến" at bounding box center [583, 83] width 127 height 26
click at [577, 146] on div "08:05 - 93H-023.04" at bounding box center [588, 144] width 135 height 19
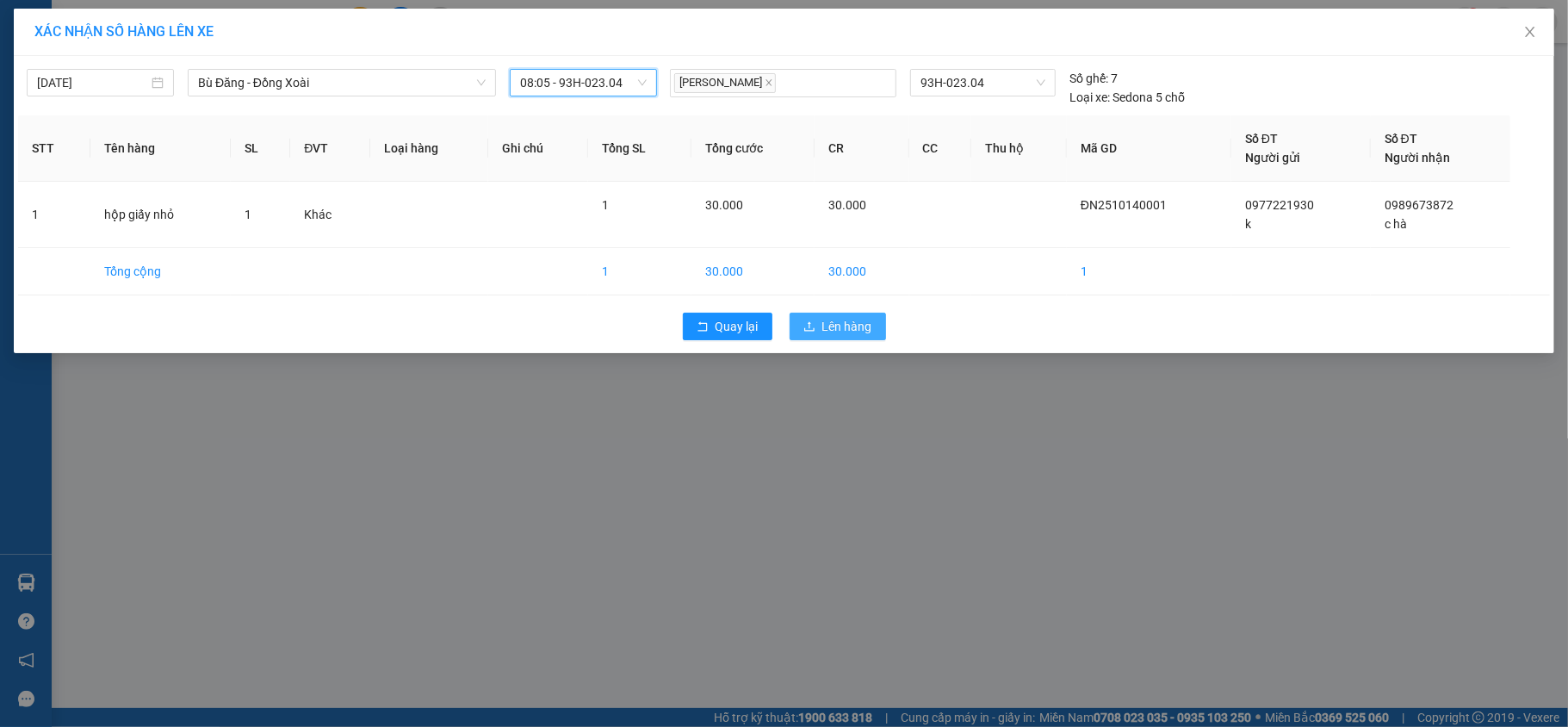
click at [852, 335] on span "Lên hàng" at bounding box center [847, 326] width 50 height 19
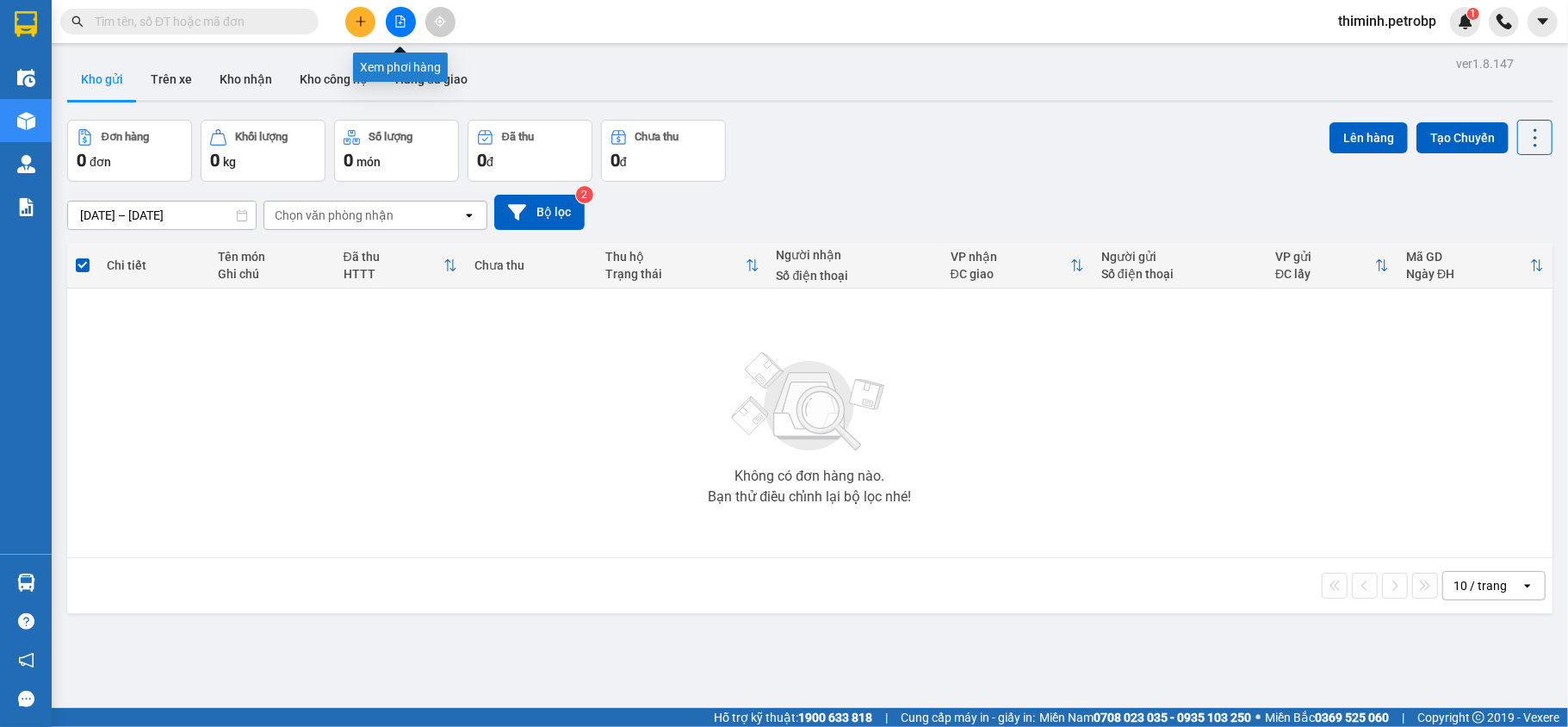
click at [394, 28] on button at bounding box center [401, 22] width 31 height 31
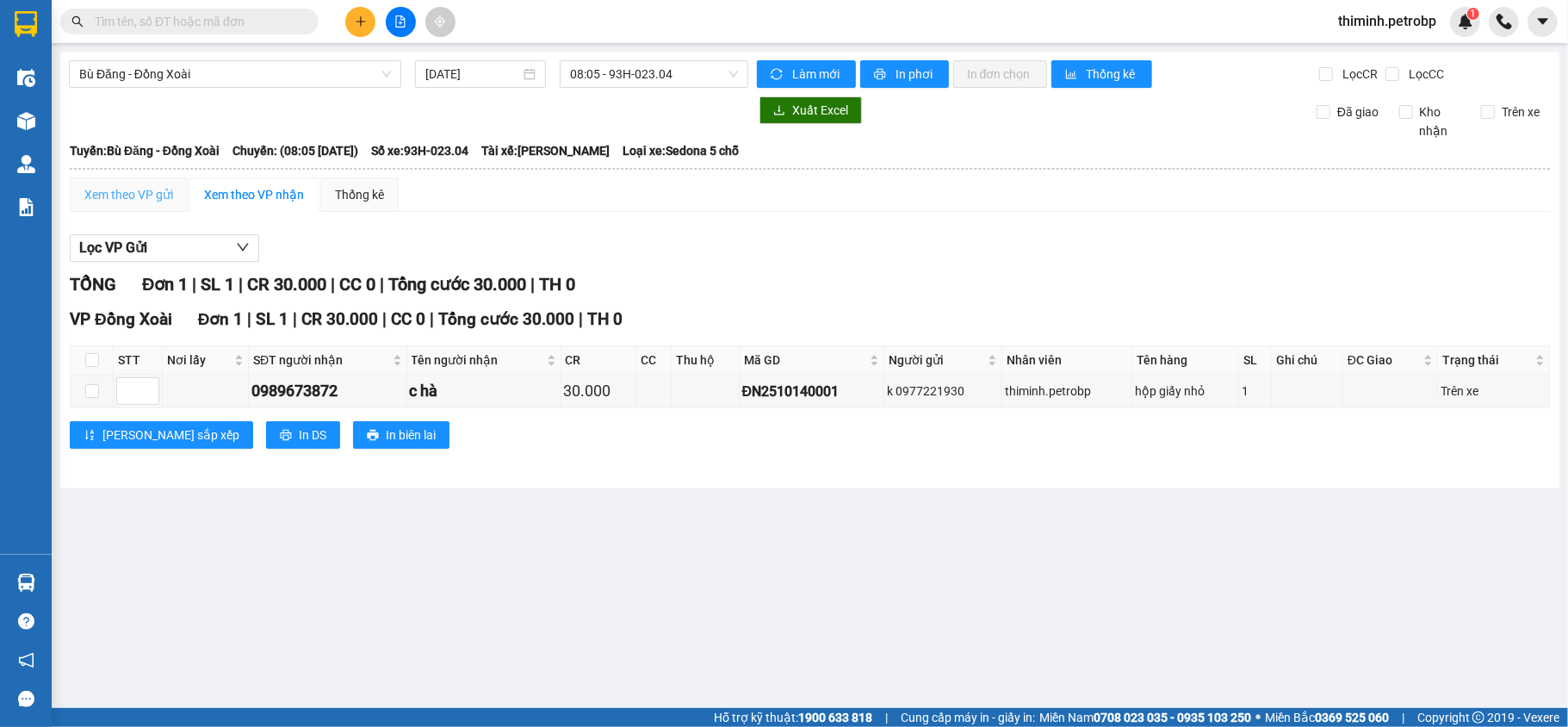
click at [81, 194] on div "Xem theo VP gửi" at bounding box center [128, 194] width 118 height 34
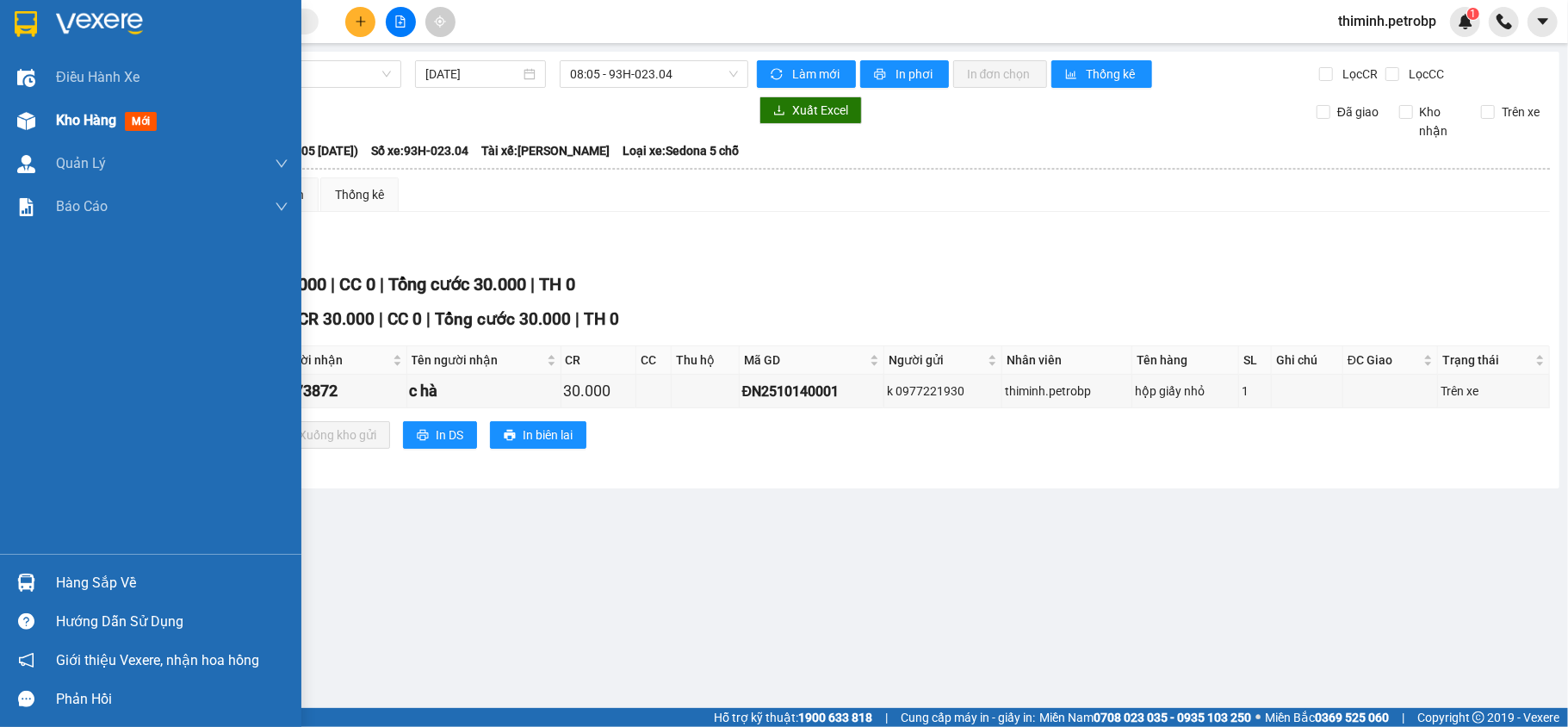
click at [35, 129] on div at bounding box center [26, 121] width 31 height 31
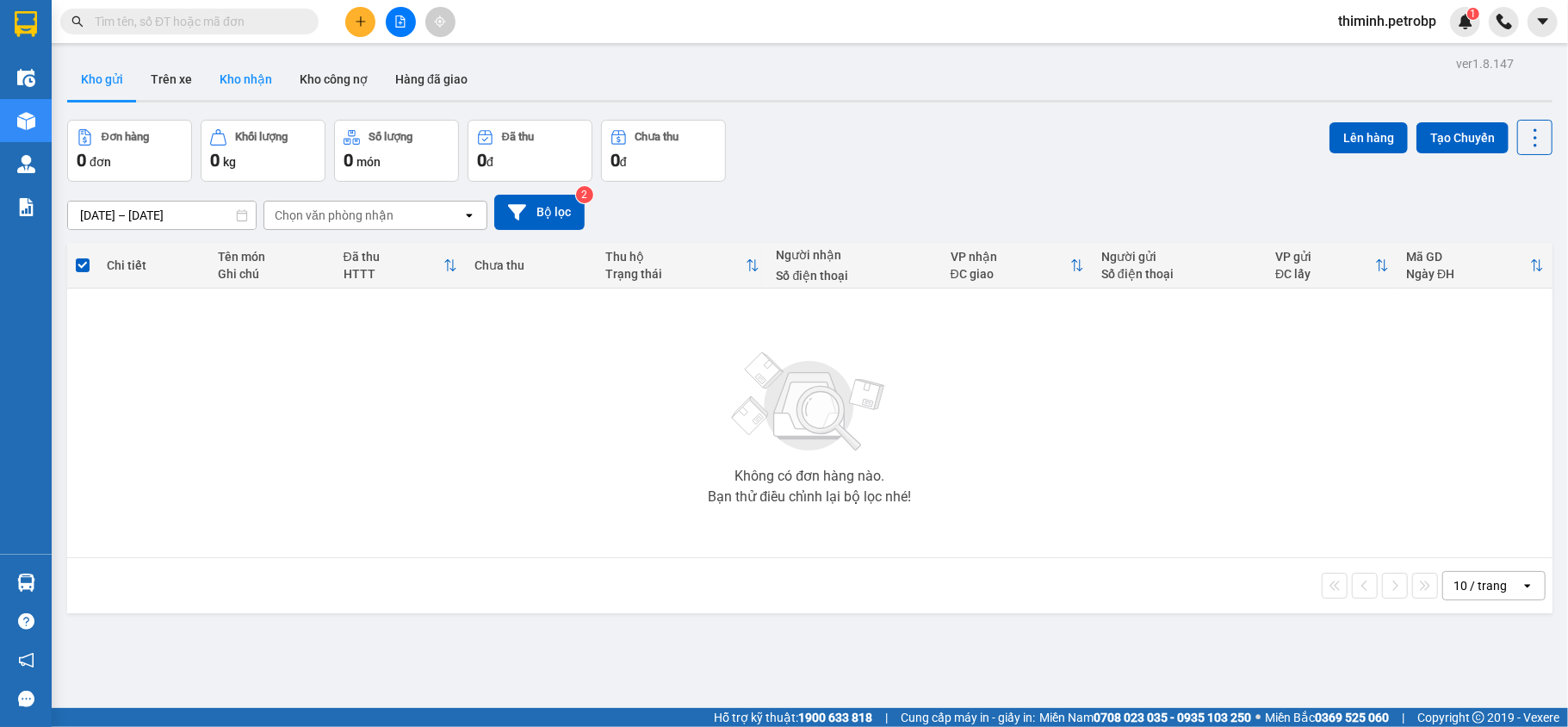
click at [257, 79] on button "Kho nhận" at bounding box center [245, 79] width 80 height 41
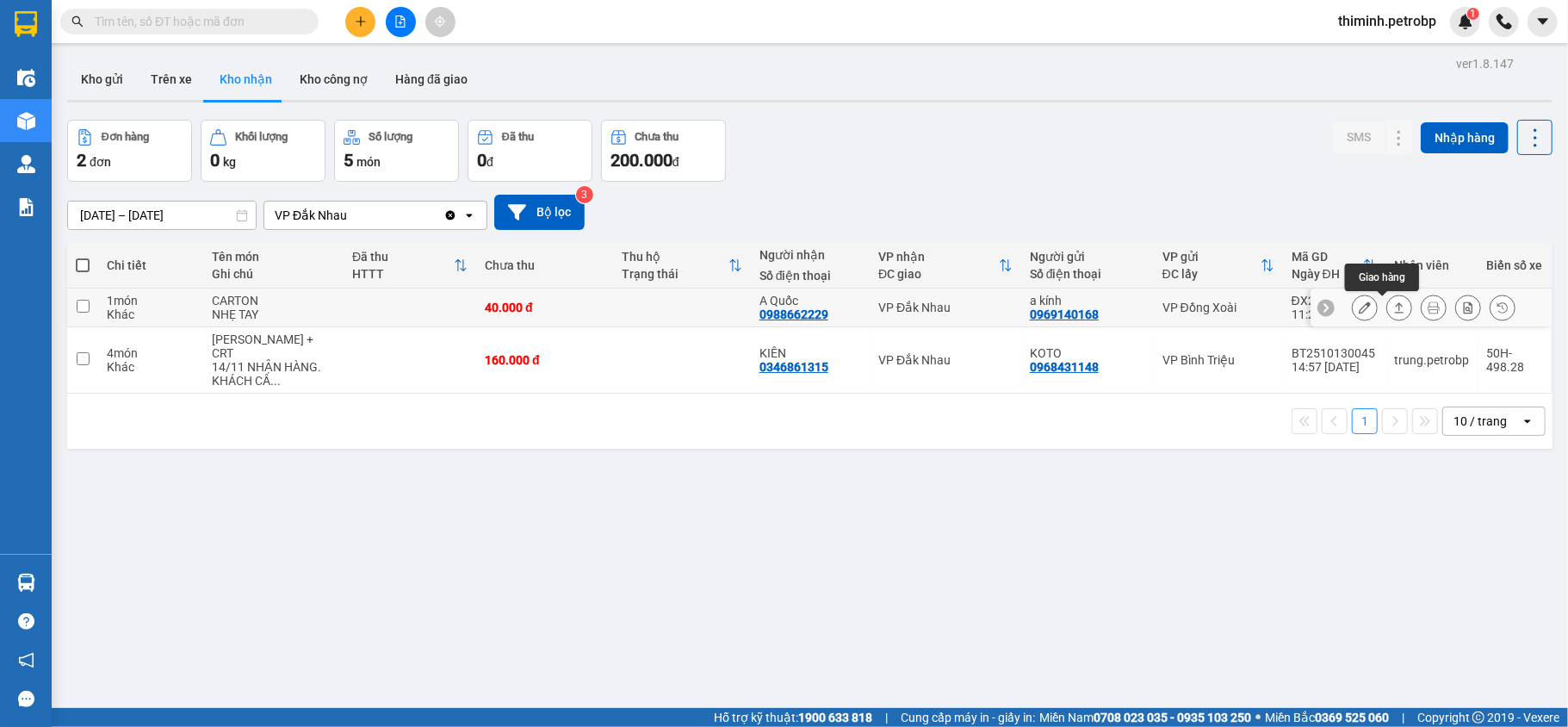
click at [1389, 312] on button at bounding box center [1399, 308] width 24 height 31
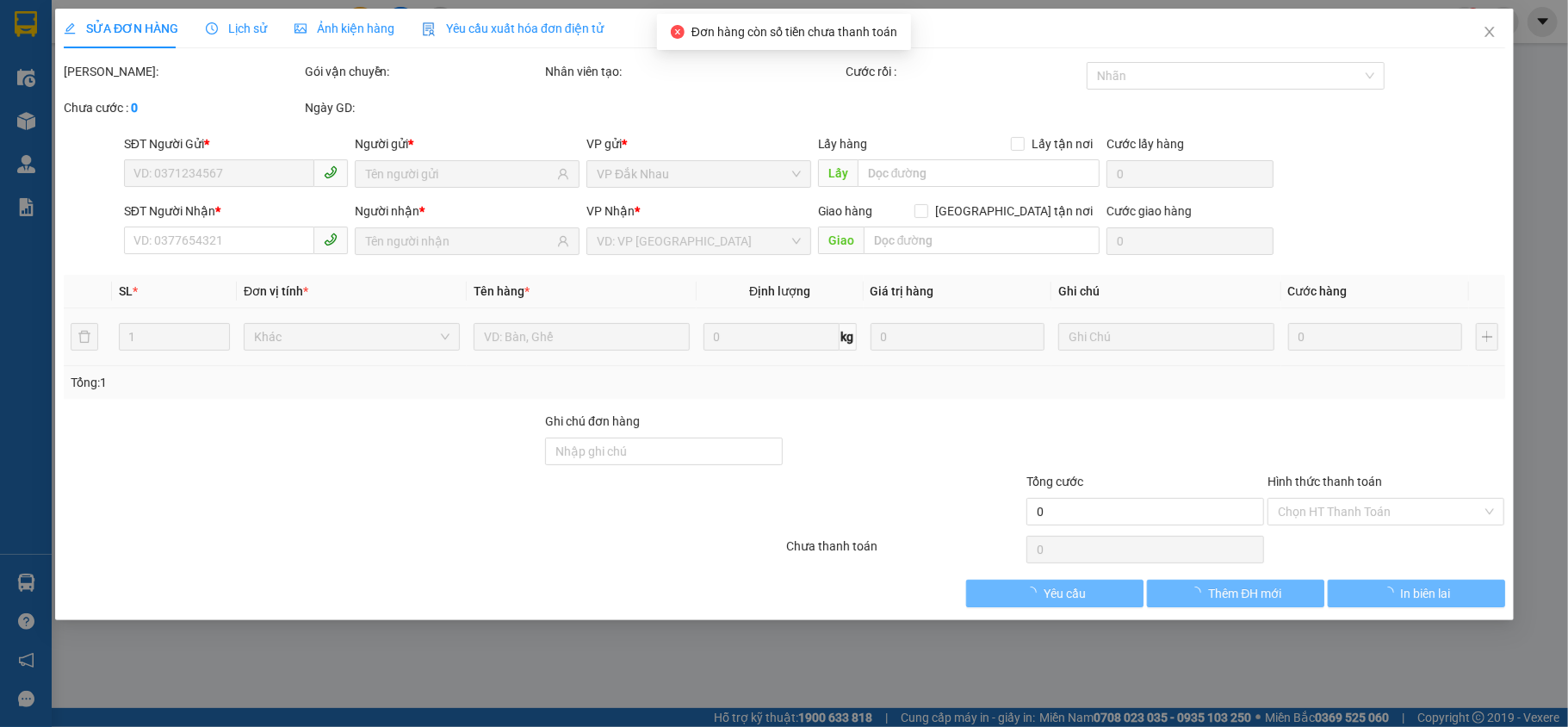
type input "0969140168"
type input "a kính"
type input "0988662229"
type input "A Quốc"
type input "40.000"
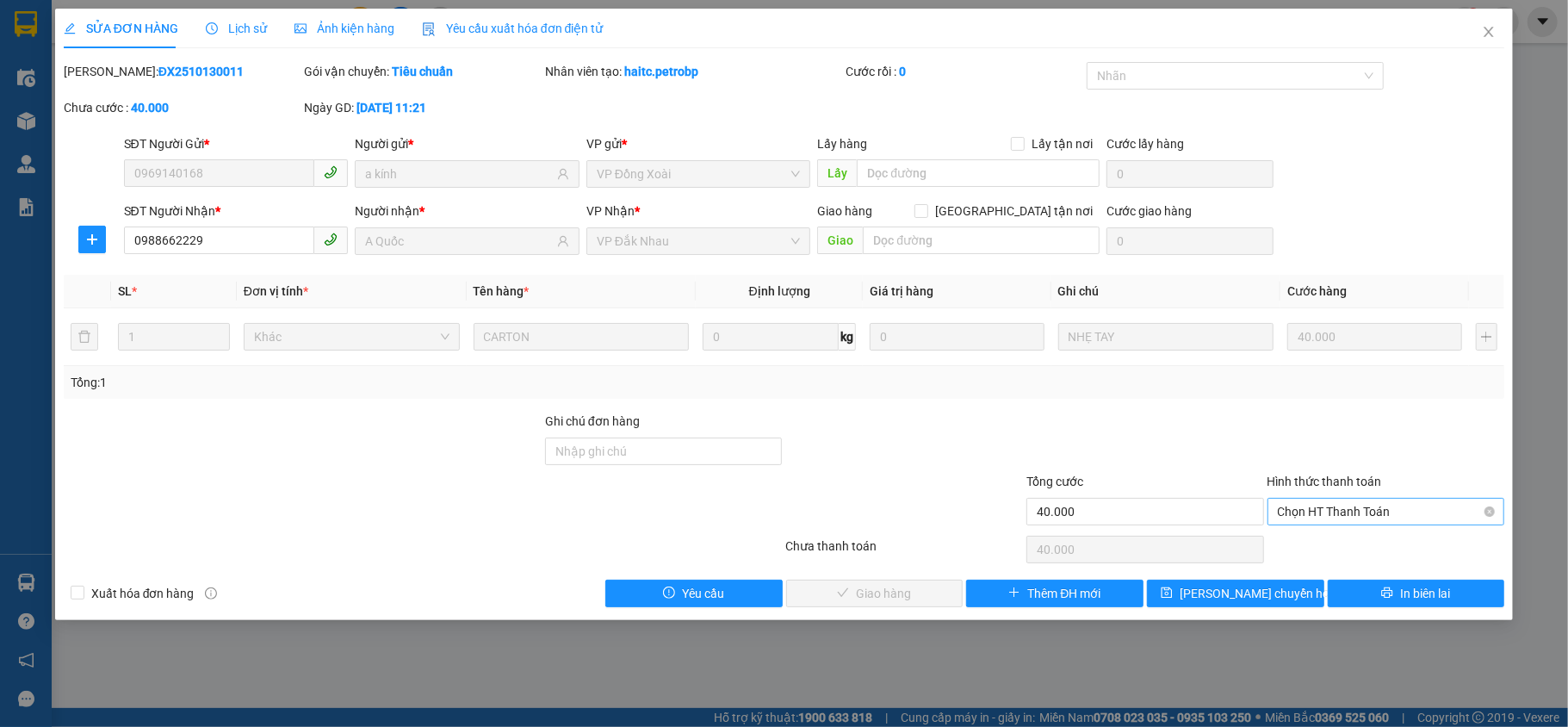
click at [1326, 517] on span "Chọn HT Thanh Toán" at bounding box center [1386, 511] width 217 height 26
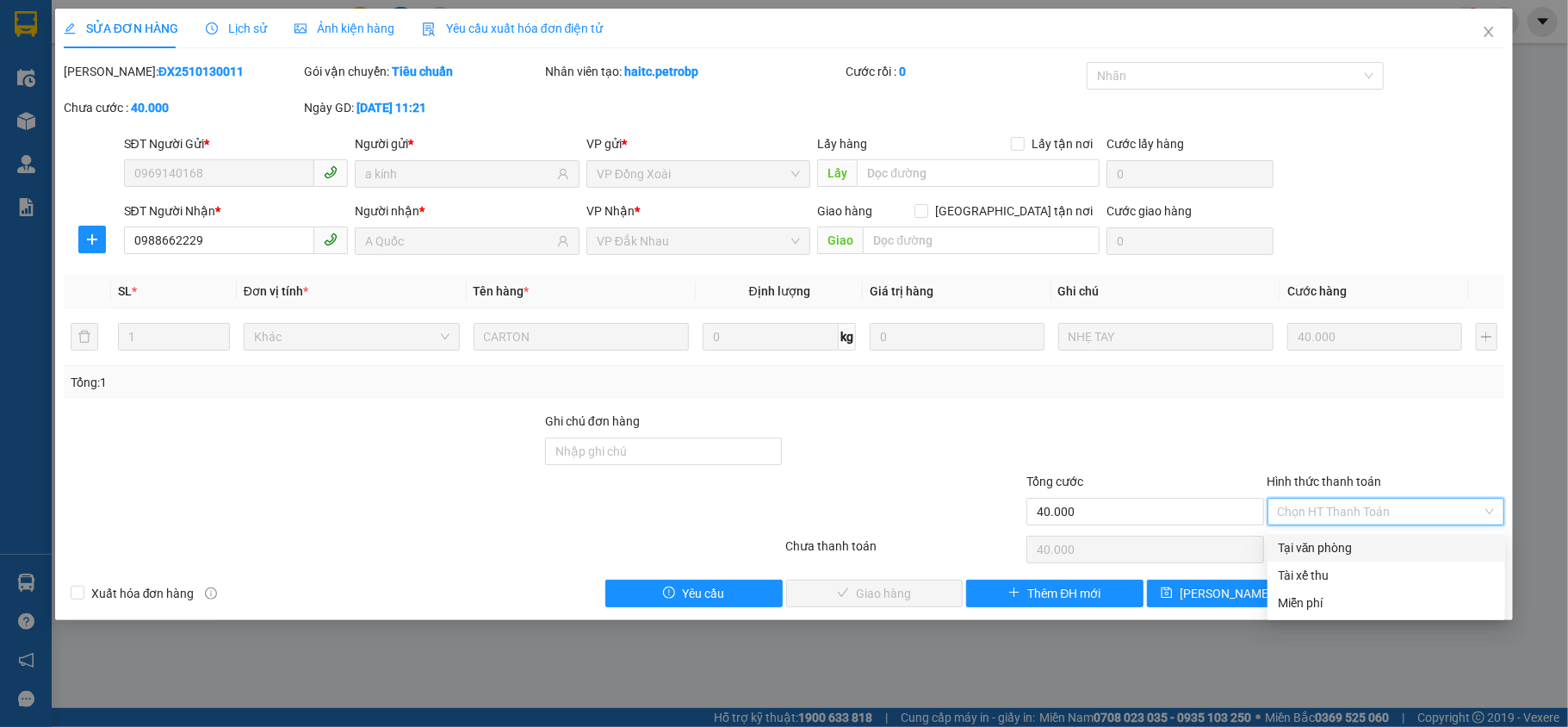
click at [1326, 545] on div "Tại văn phòng" at bounding box center [1386, 547] width 217 height 19
type input "0"
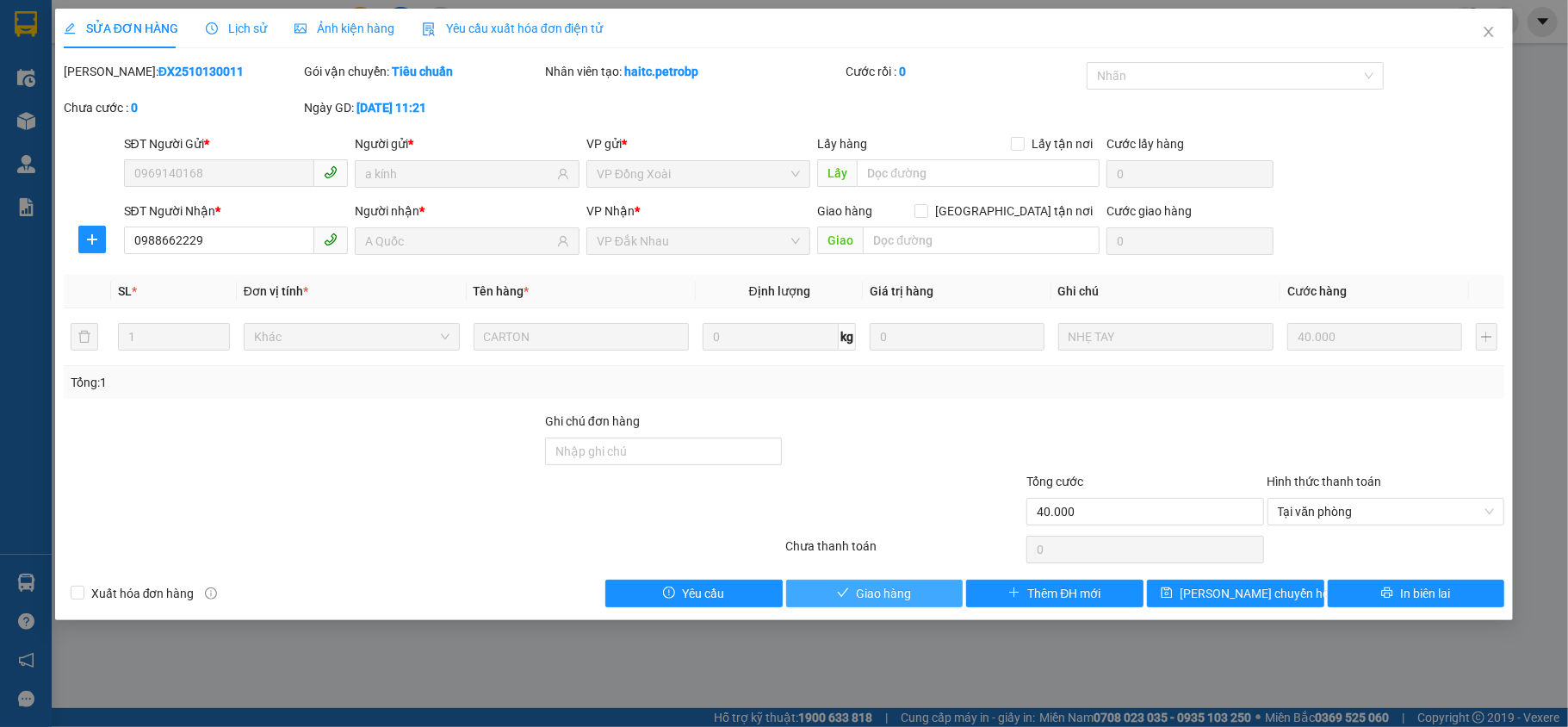
click at [897, 592] on span "Giao hàng" at bounding box center [883, 593] width 55 height 19
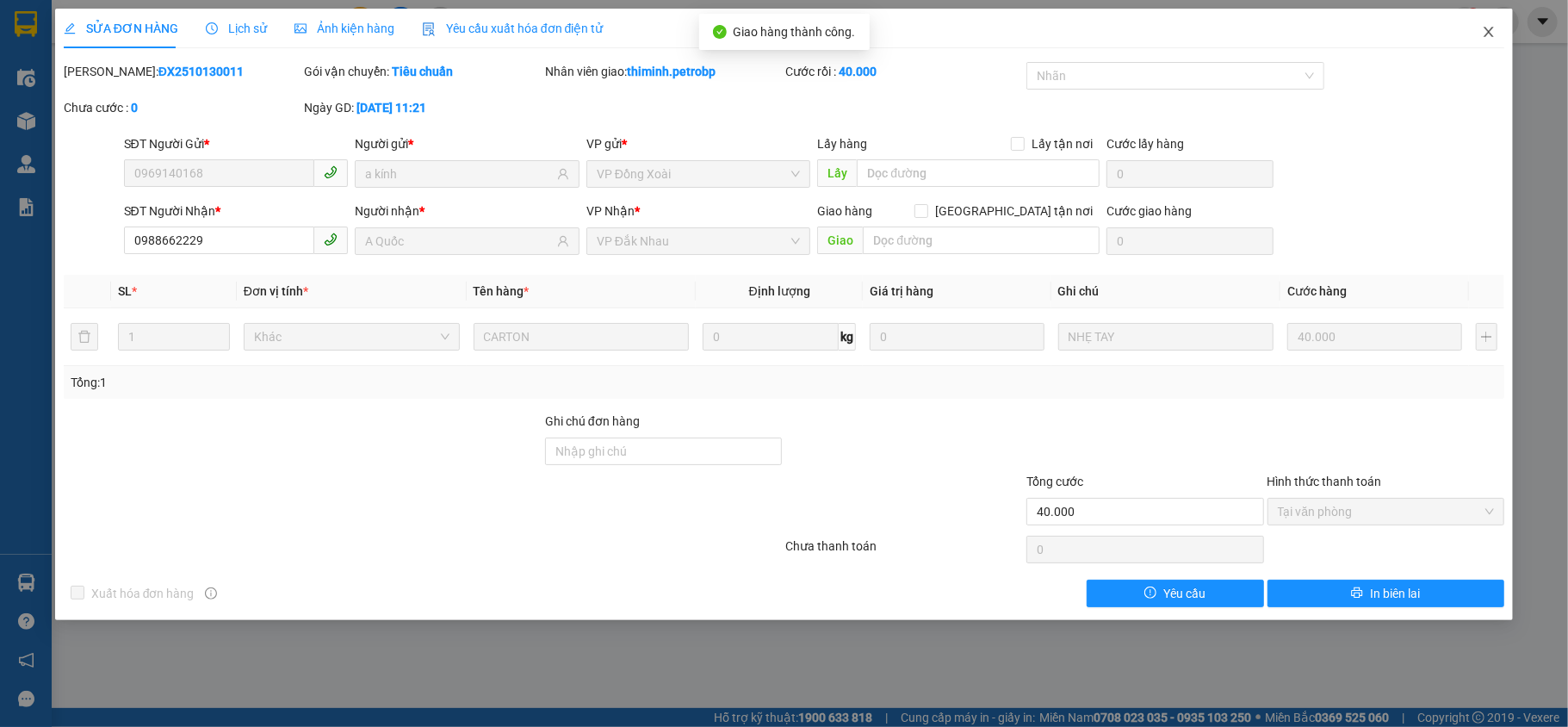
click at [1480, 31] on span "Close" at bounding box center [1489, 33] width 49 height 49
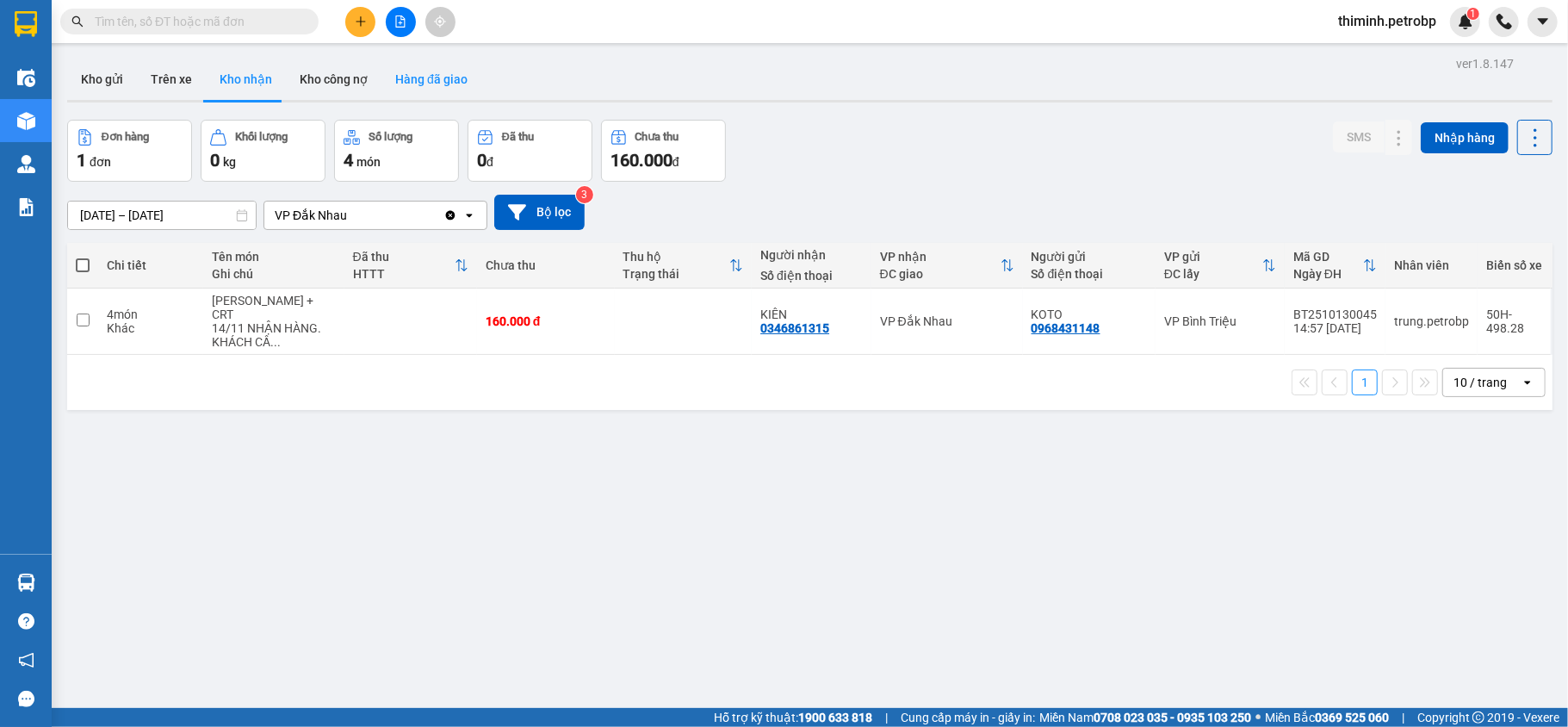
click at [394, 70] on button "Hàng đã giao" at bounding box center [431, 79] width 100 height 41
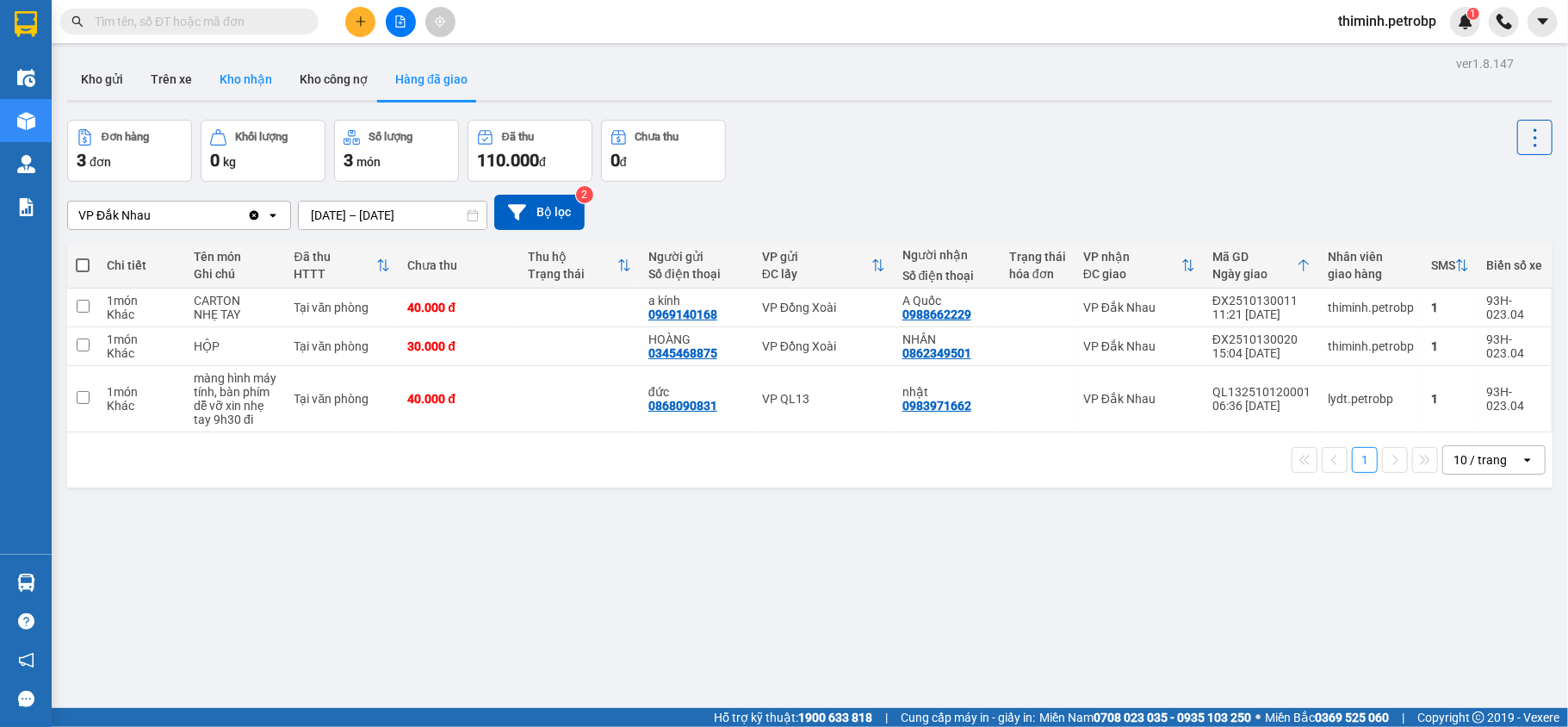
click at [246, 79] on button "Kho nhận" at bounding box center [245, 79] width 80 height 41
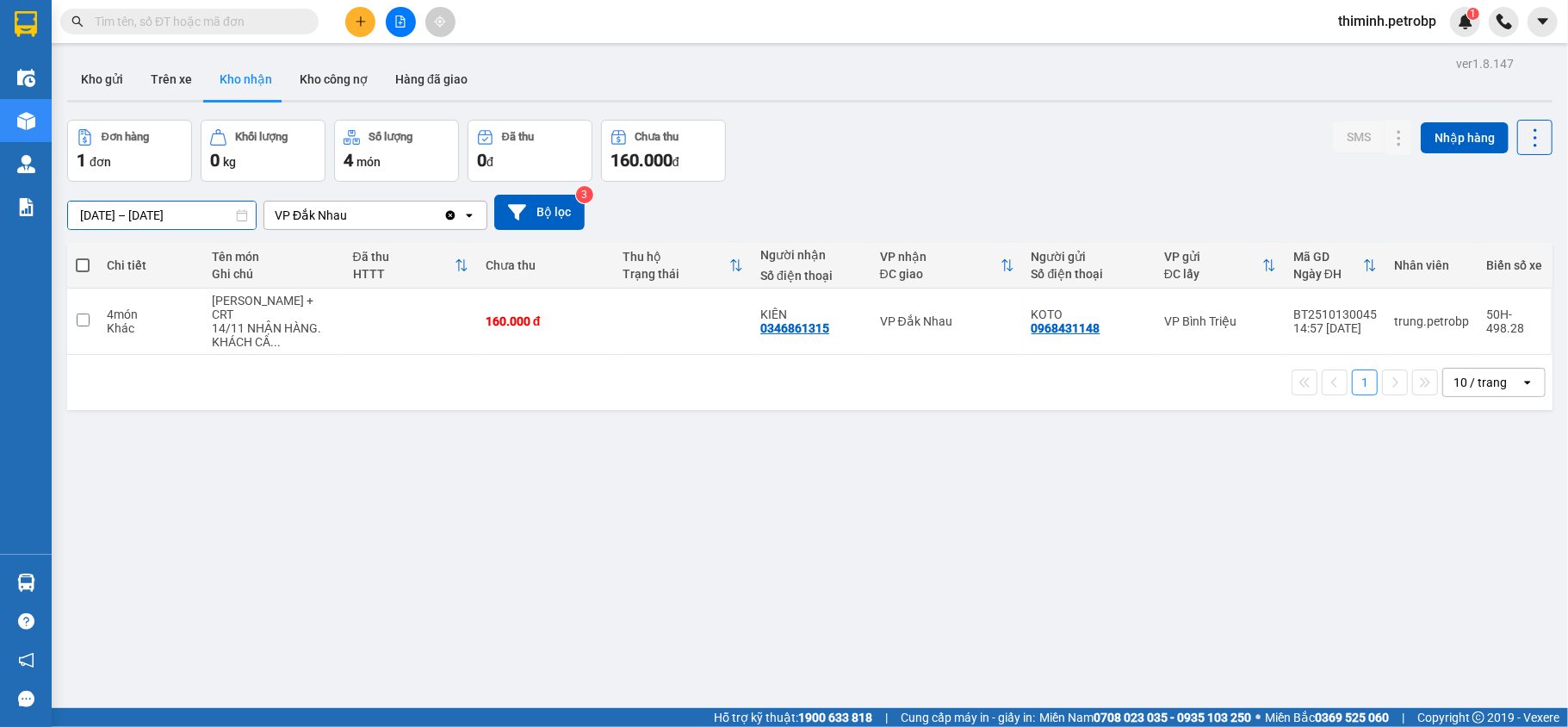
click at [125, 214] on input "[DATE] – [DATE]" at bounding box center [162, 215] width 188 height 28
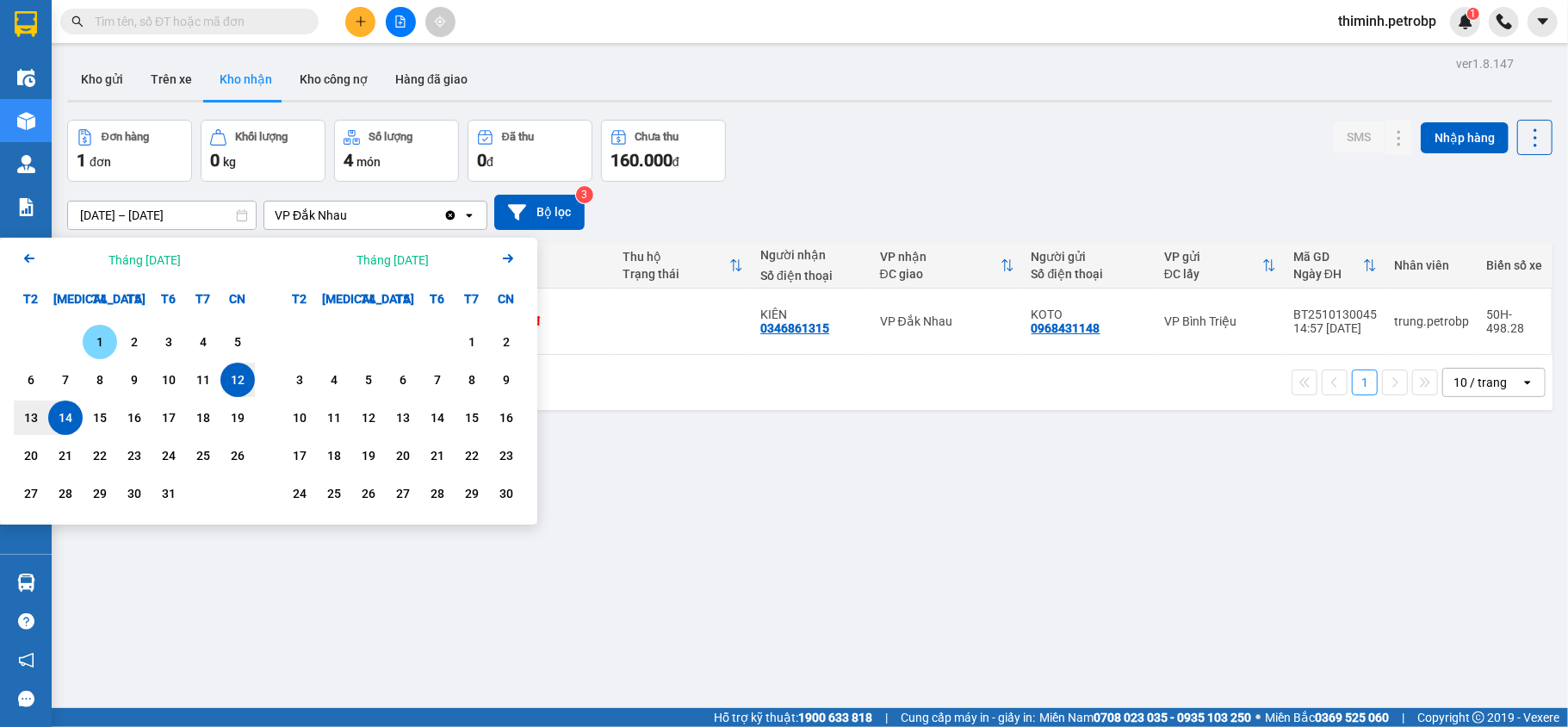
click at [100, 345] on div "1" at bounding box center [100, 341] width 24 height 21
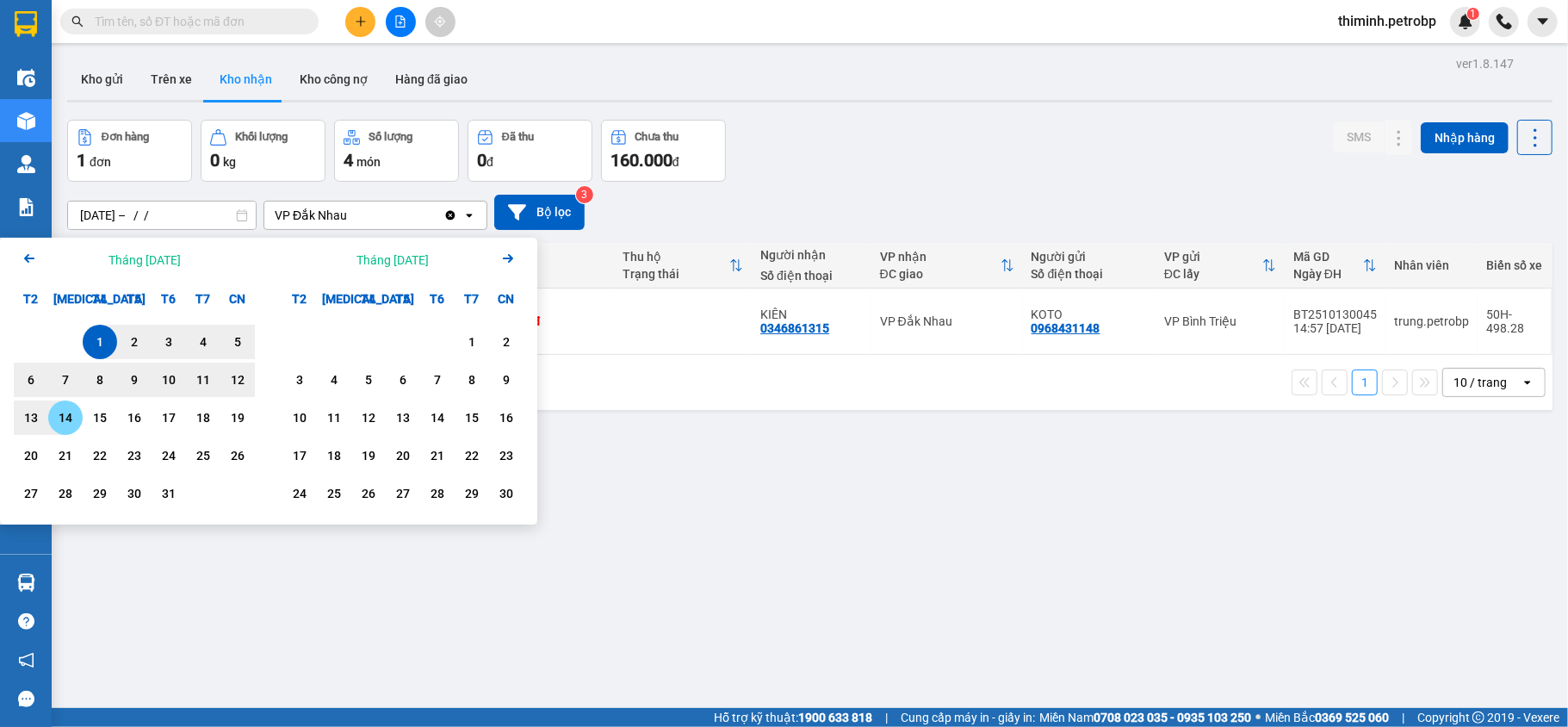
click at [60, 422] on div "14" at bounding box center [65, 417] width 24 height 21
type input "[DATE] – [DATE]"
